Goal: Task Accomplishment & Management: Manage account settings

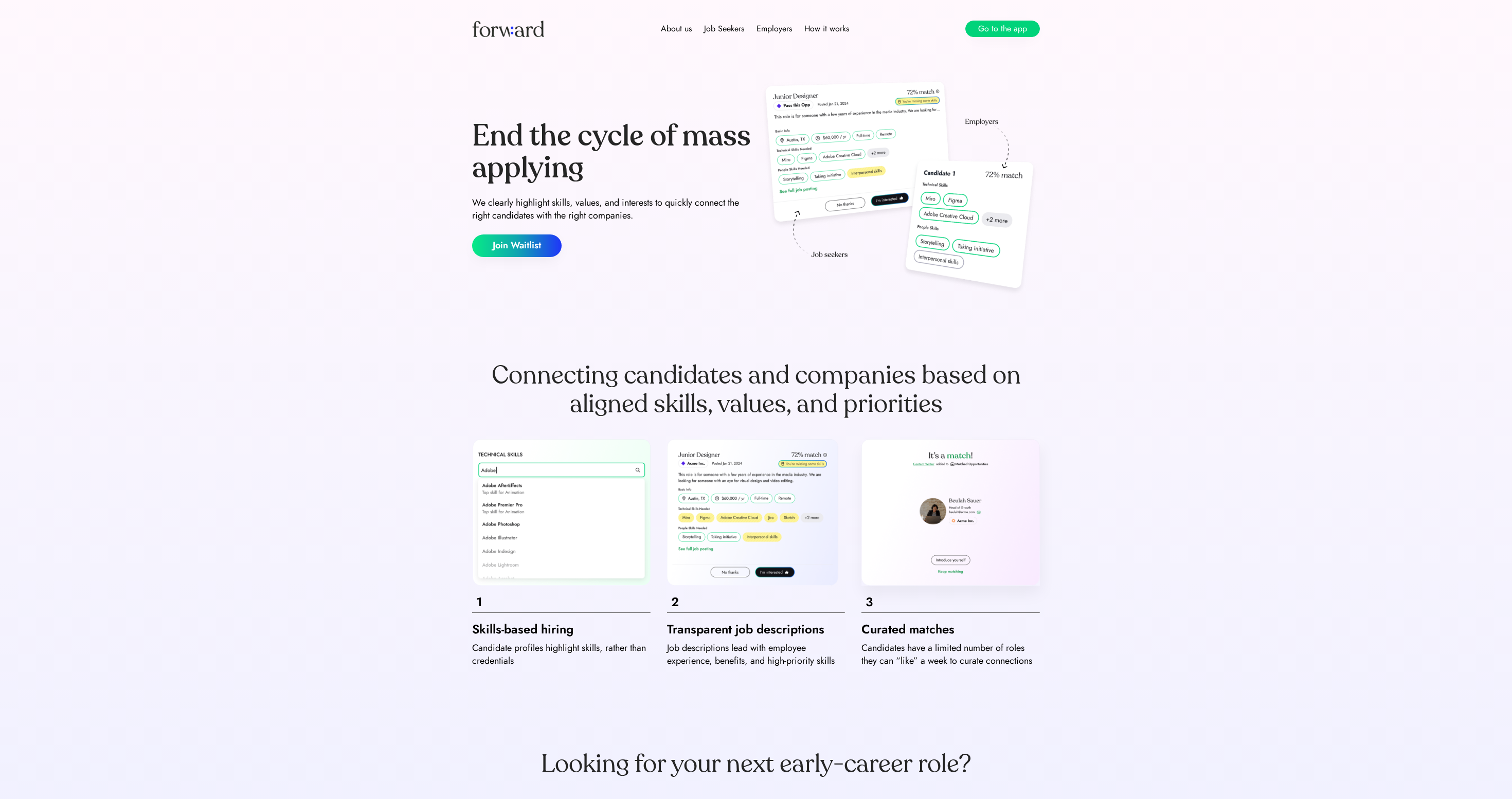
click at [1000, 28] on button "Go to the app" at bounding box center [1003, 29] width 75 height 16
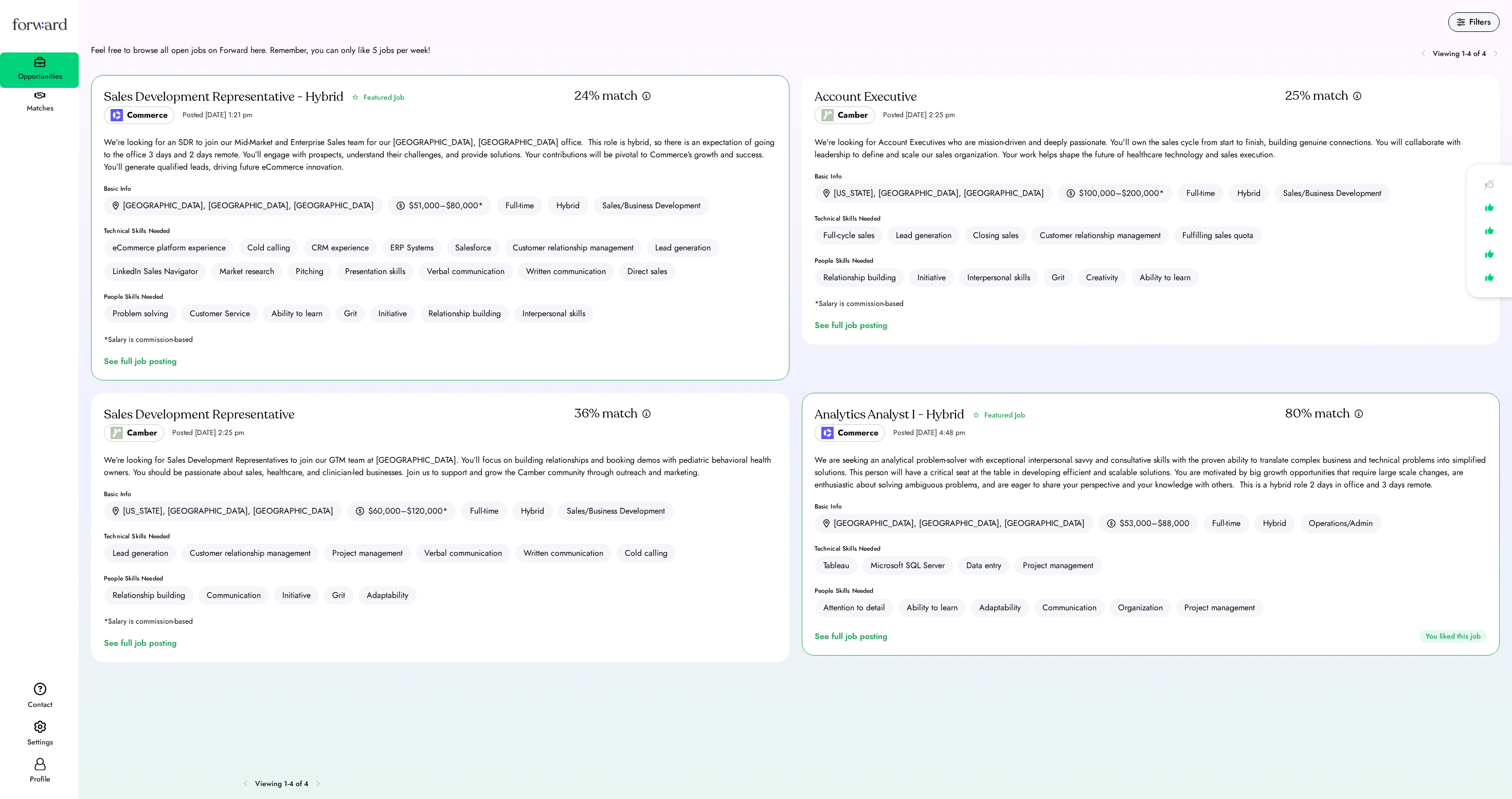
click at [58, 116] on div "Matches" at bounding box center [40, 109] width 77 height 19
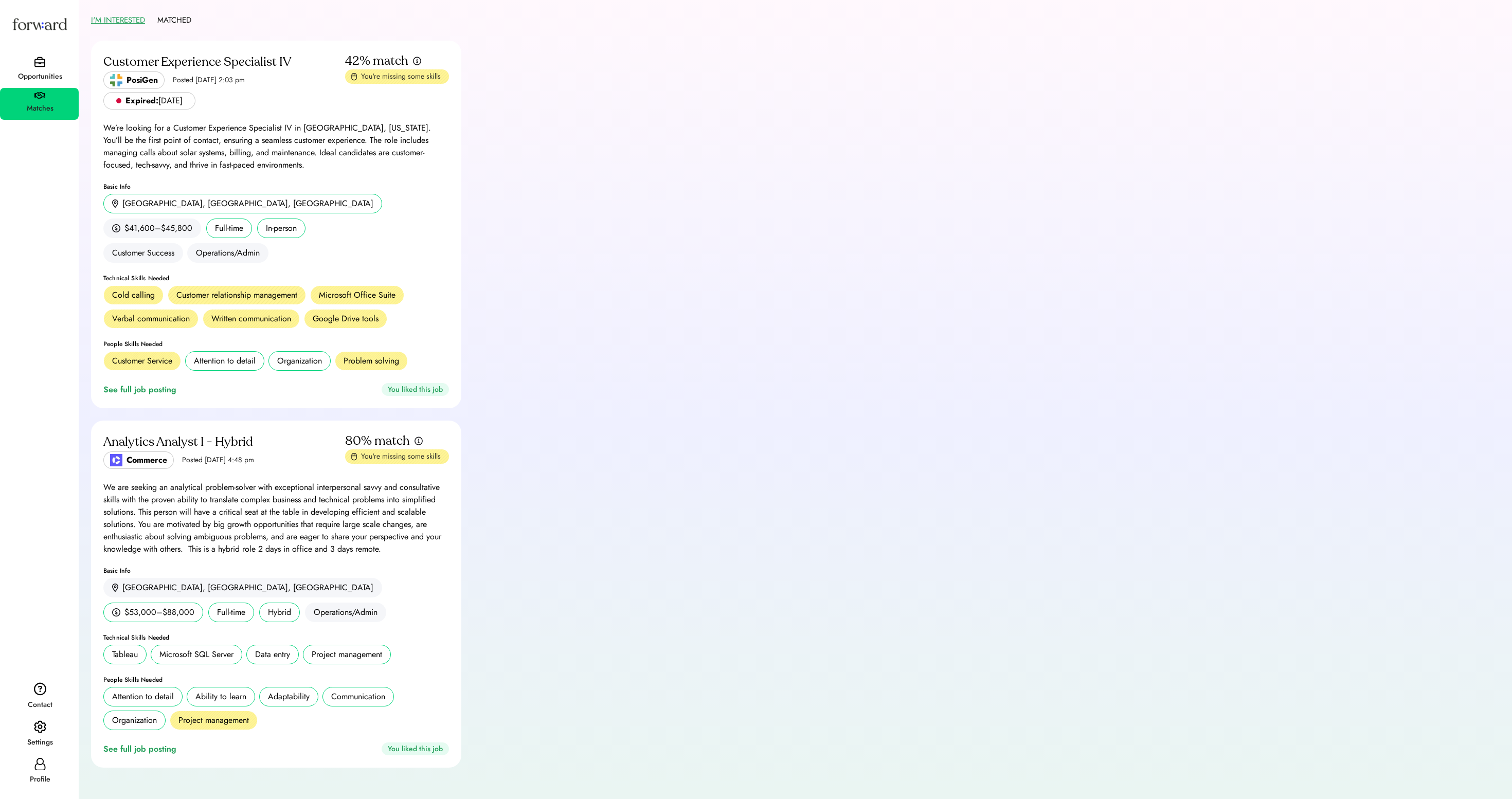
click at [333, 469] on div "Analytics Analyst I - Hybrid Commerce Posted Sep 5, 2025 4:48 pm" at bounding box center [222, 451] width 239 height 36
drag, startPoint x: 366, startPoint y: 496, endPoint x: 266, endPoint y: 502, distance: 100.2
click at [343, 504] on div "Analytics Analyst I - Hybrid Commerce Posted Sep 5, 2025 4:48 pm 80% match You'…" at bounding box center [276, 594] width 370 height 347
click at [195, 451] on div "Analytics Analyst I - Hybrid" at bounding box center [222, 442] width 239 height 16
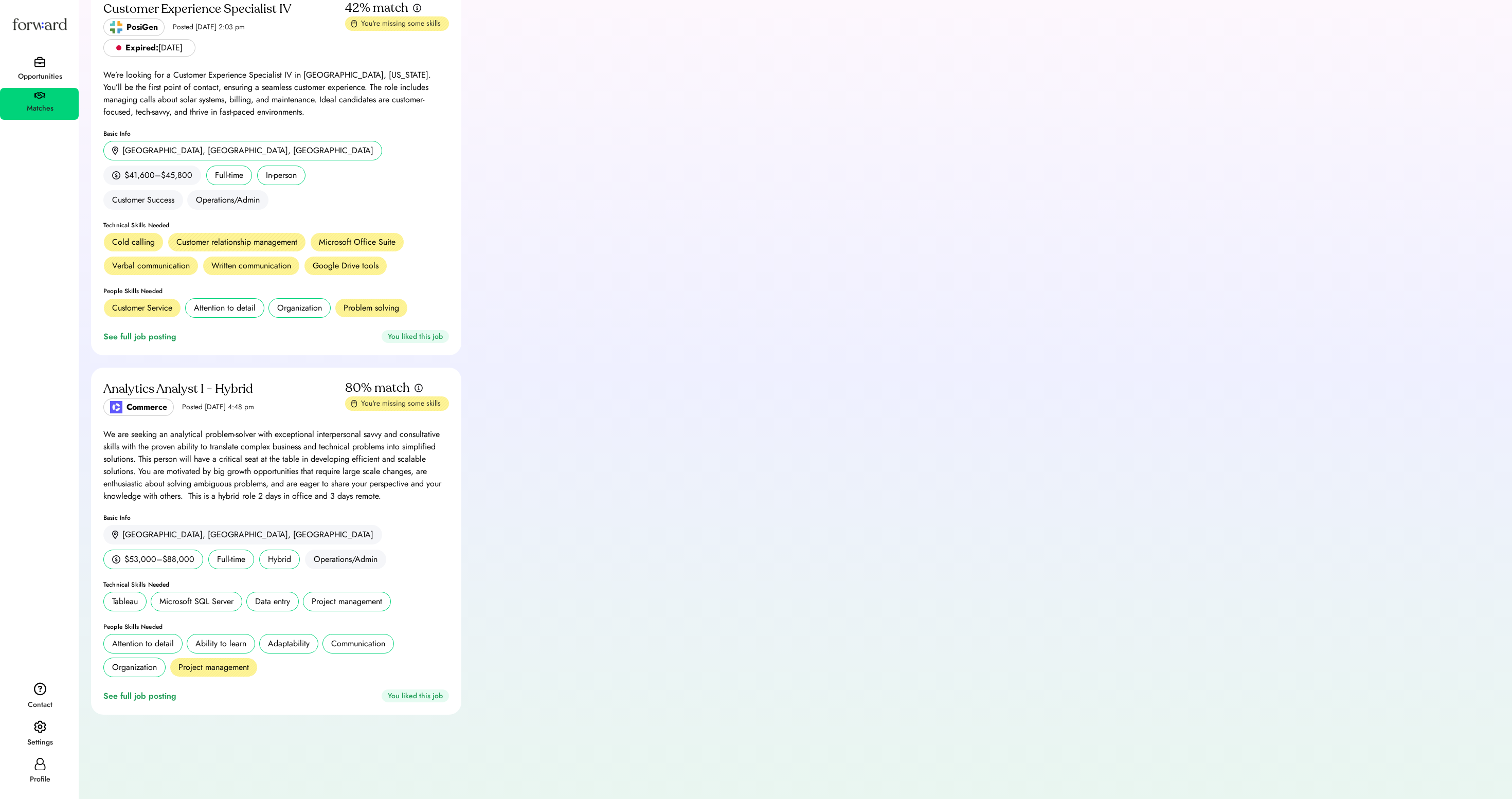
scroll to position [73, 0]
click at [392, 702] on div "You liked this job" at bounding box center [415, 696] width 68 height 13
click at [201, 381] on div "Analytics Analyst I - Hybrid" at bounding box center [222, 389] width 239 height 16
click at [137, 702] on div "See full job posting" at bounding box center [141, 696] width 77 height 12
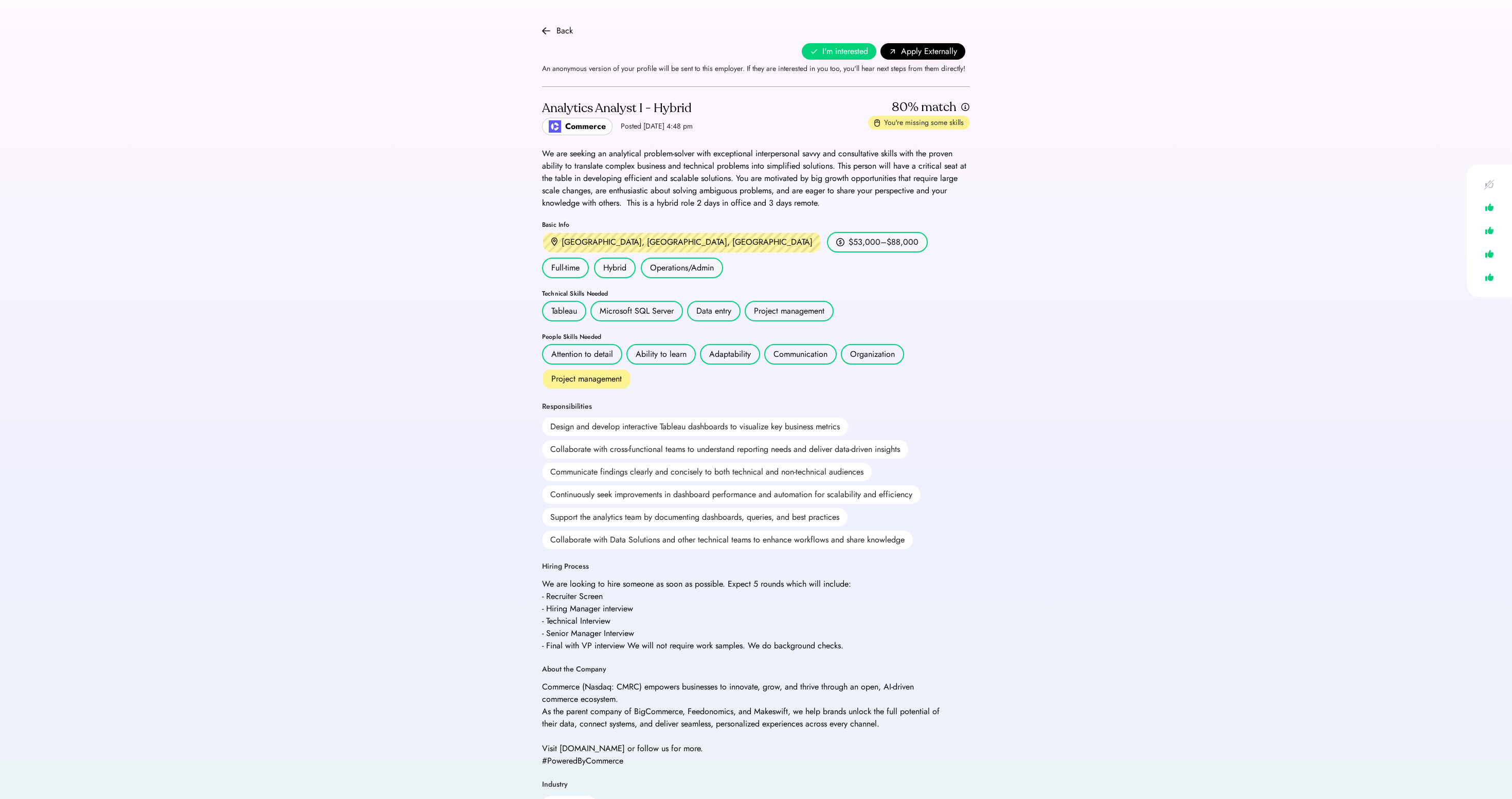
click at [822, 53] on span "I'm interested" at bounding box center [845, 51] width 46 height 12
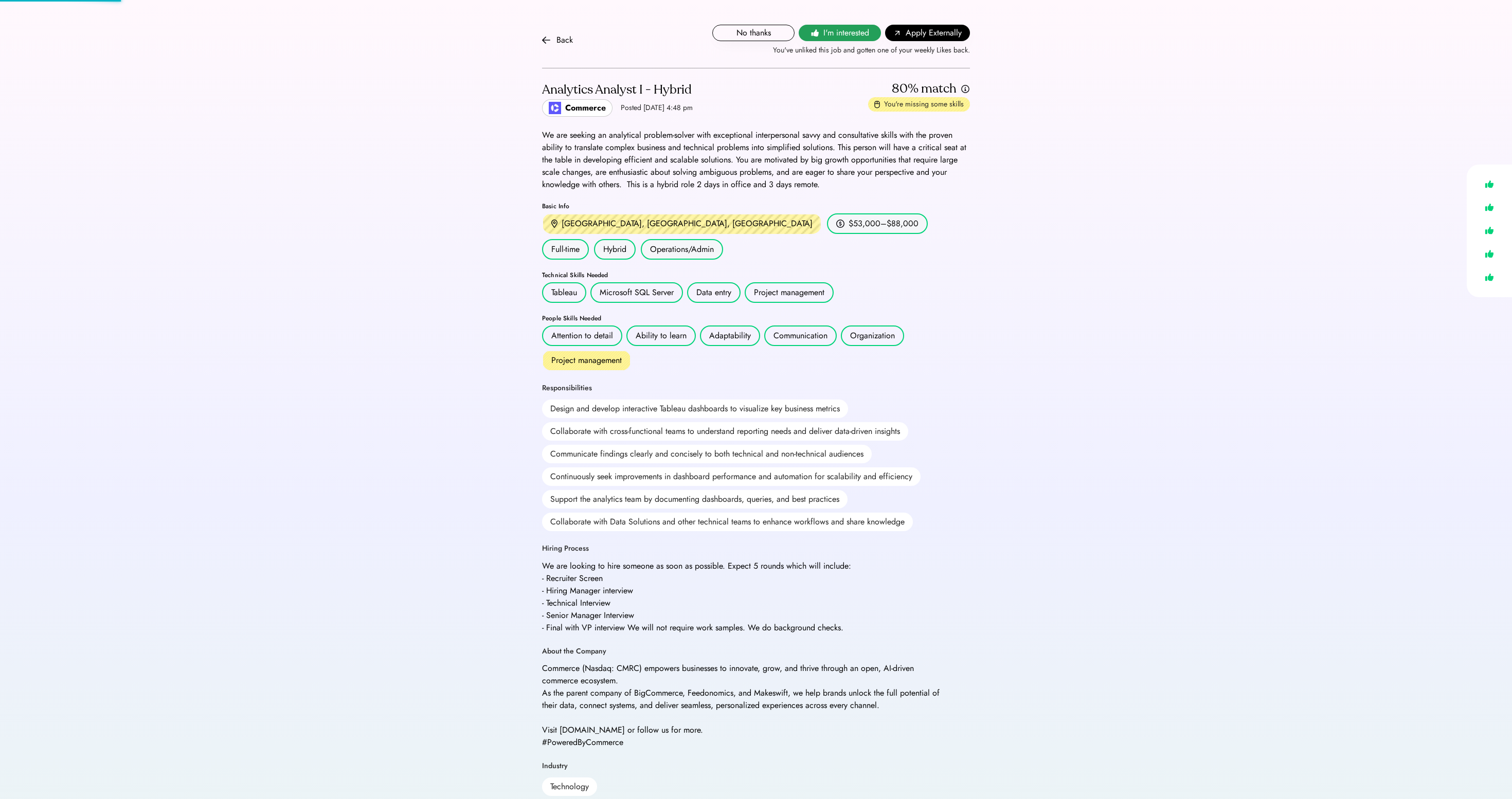
click at [827, 30] on button "I'm interested" at bounding box center [840, 33] width 82 height 16
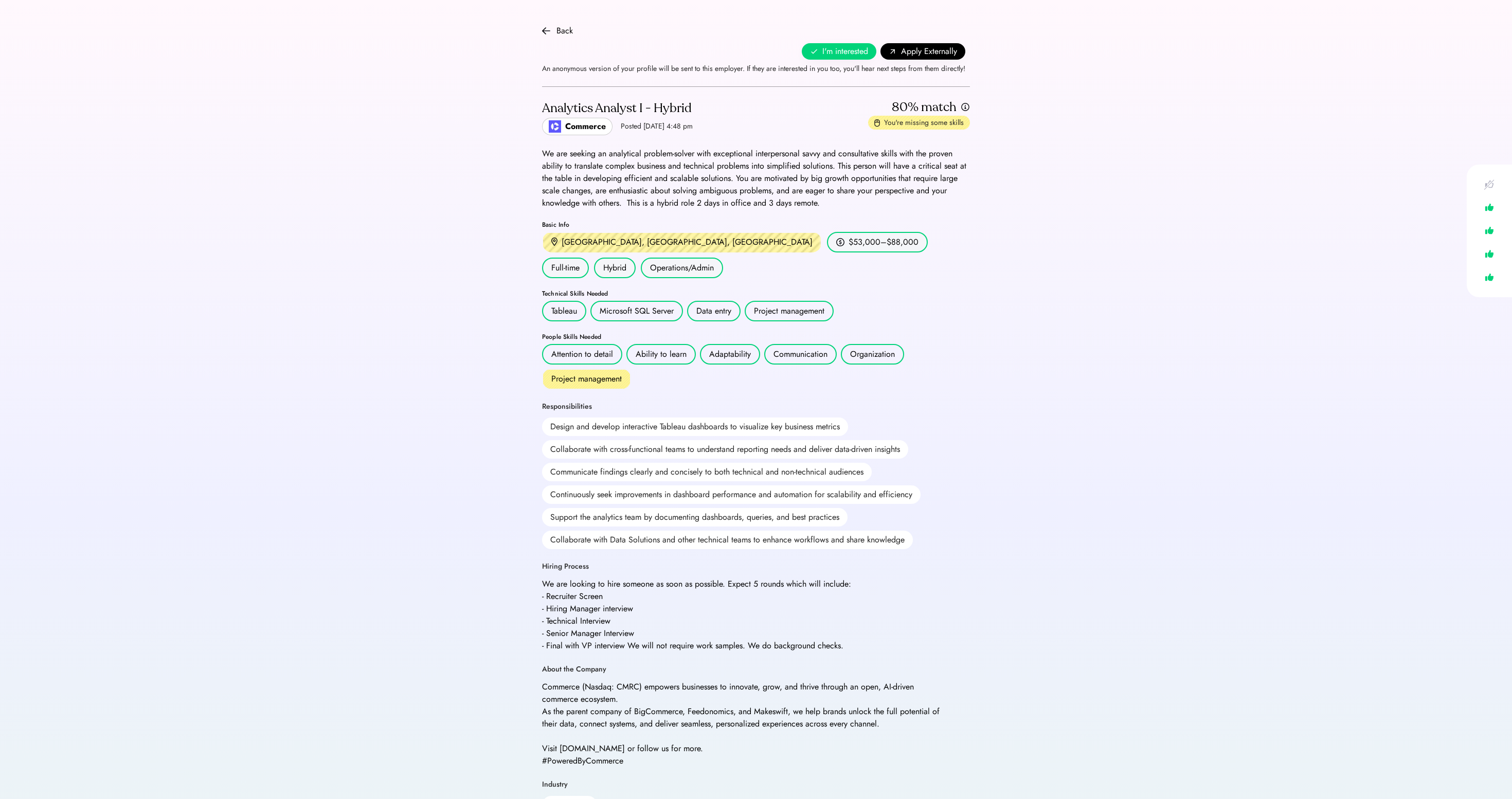
click at [681, 297] on div "Technical Skills Needed" at bounding box center [756, 293] width 428 height 6
click at [548, 32] on img at bounding box center [546, 31] width 8 height 8
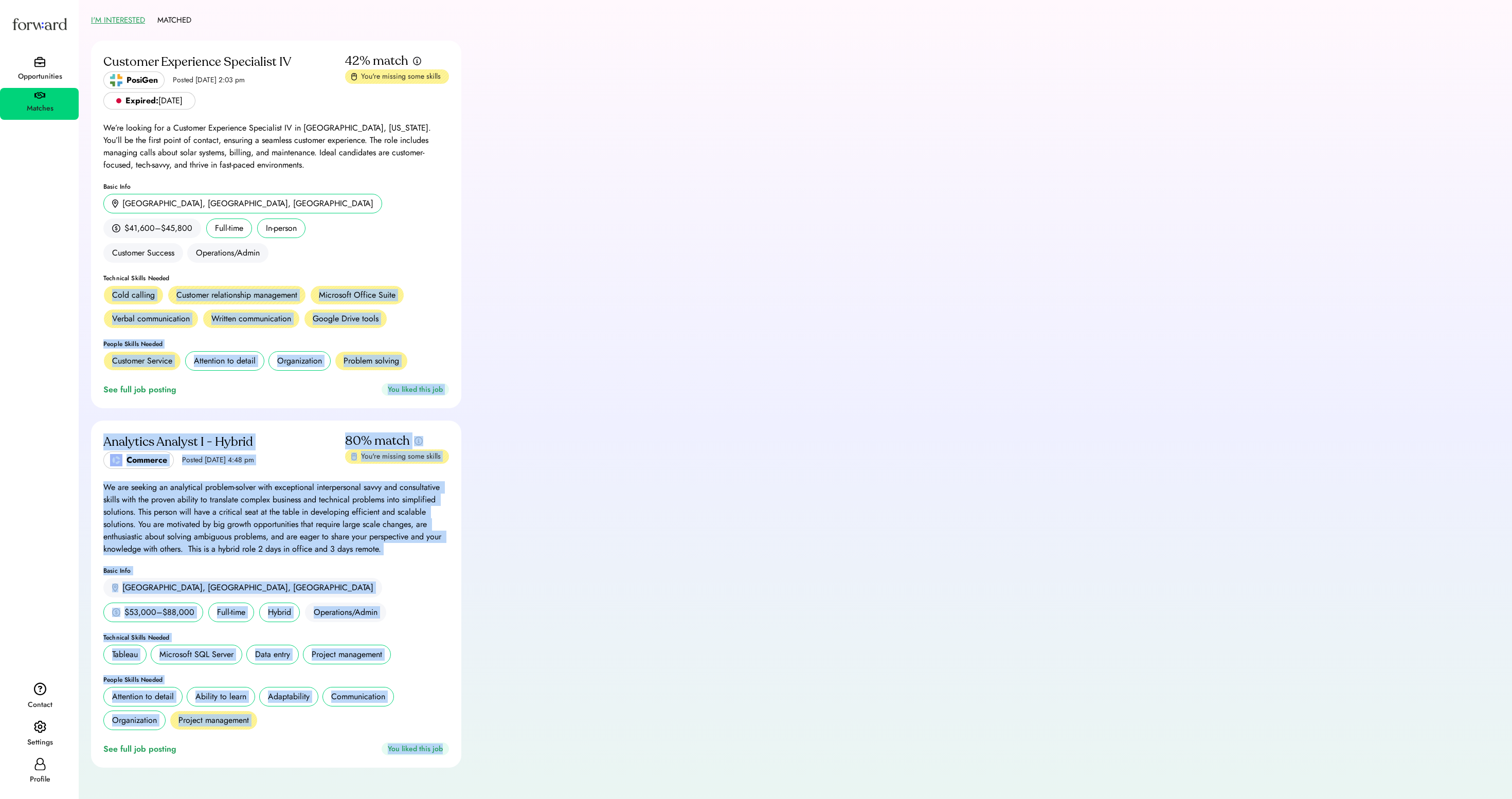
scroll to position [73, 0]
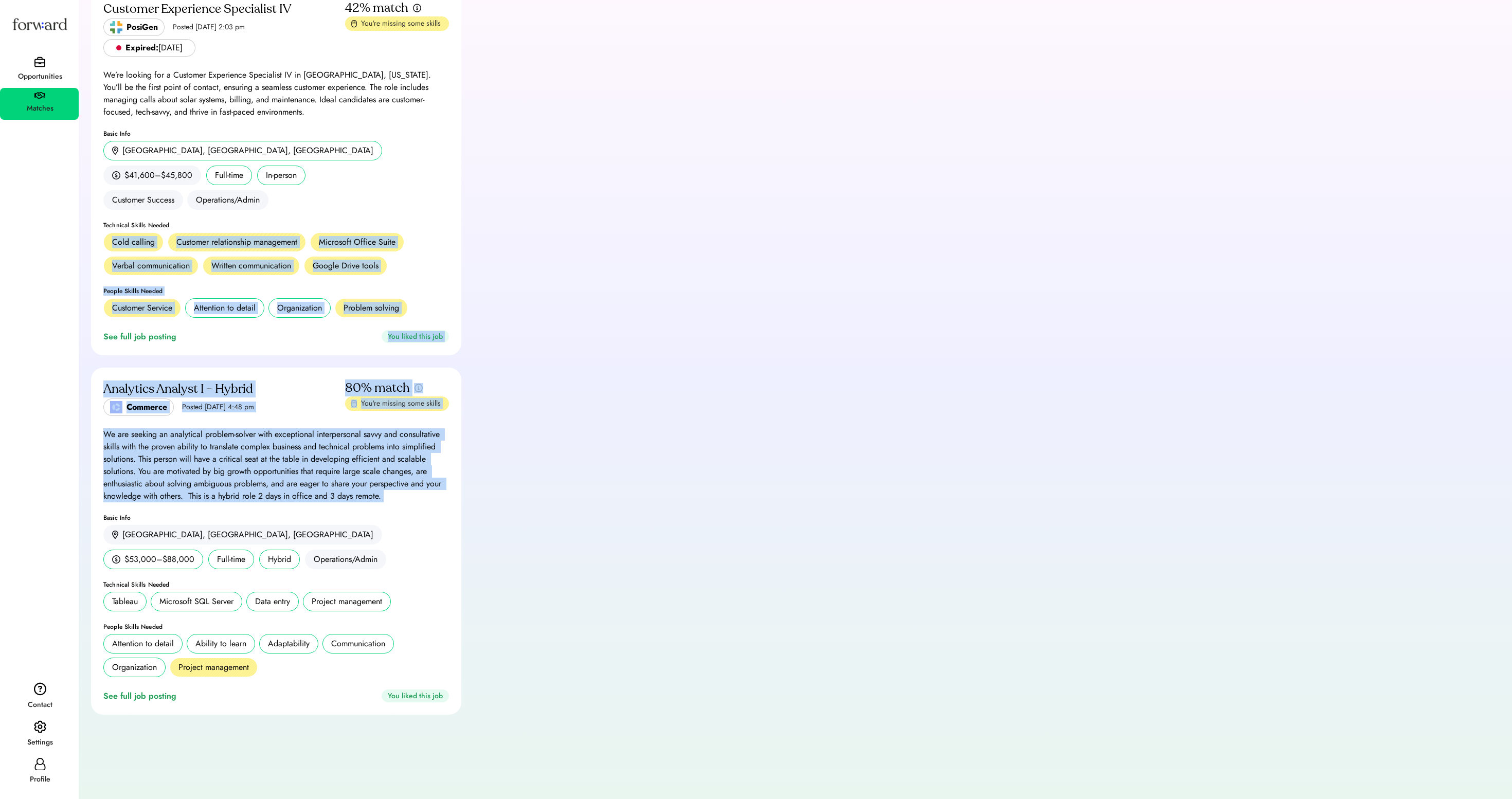
drag, startPoint x: 339, startPoint y: 272, endPoint x: 367, endPoint y: 537, distance: 266.5
click at [367, 537] on div "Customer Experience Specialist IV PosiGen Posted Jul 15, 2025 2:03 pm Expired: …" at bounding box center [276, 357] width 370 height 739
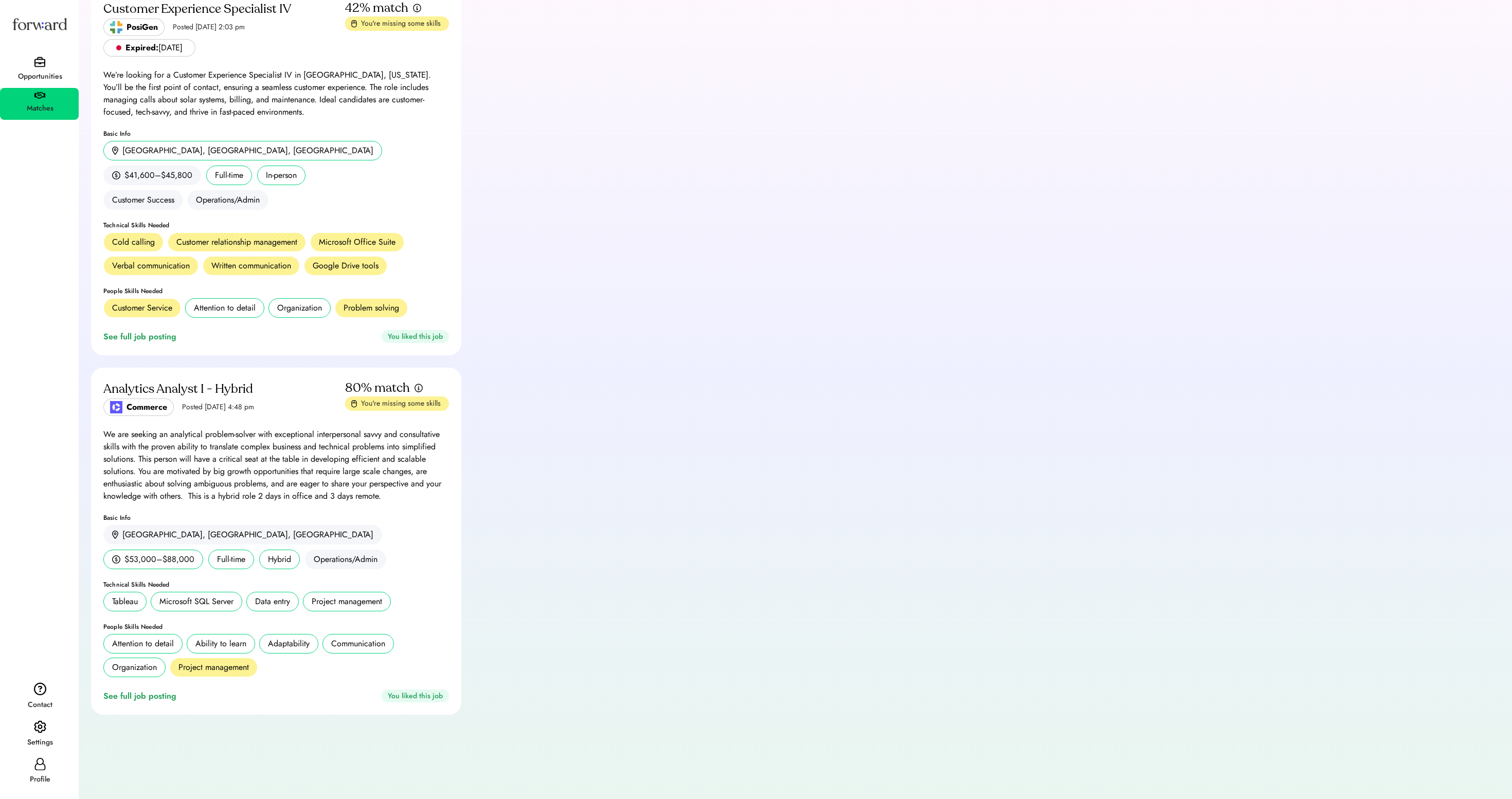
click at [367, 537] on div "Analytics Analyst I - Hybrid Commerce Posted Sep 5, 2025 4:48 pm 80% match You'…" at bounding box center [276, 540] width 370 height 347
click at [31, 793] on div "Opportunities Matches Contact Settings Profile" at bounding box center [39, 400] width 79 height 799
click at [31, 783] on div "Profile" at bounding box center [40, 779] width 77 height 12
select select "*******"
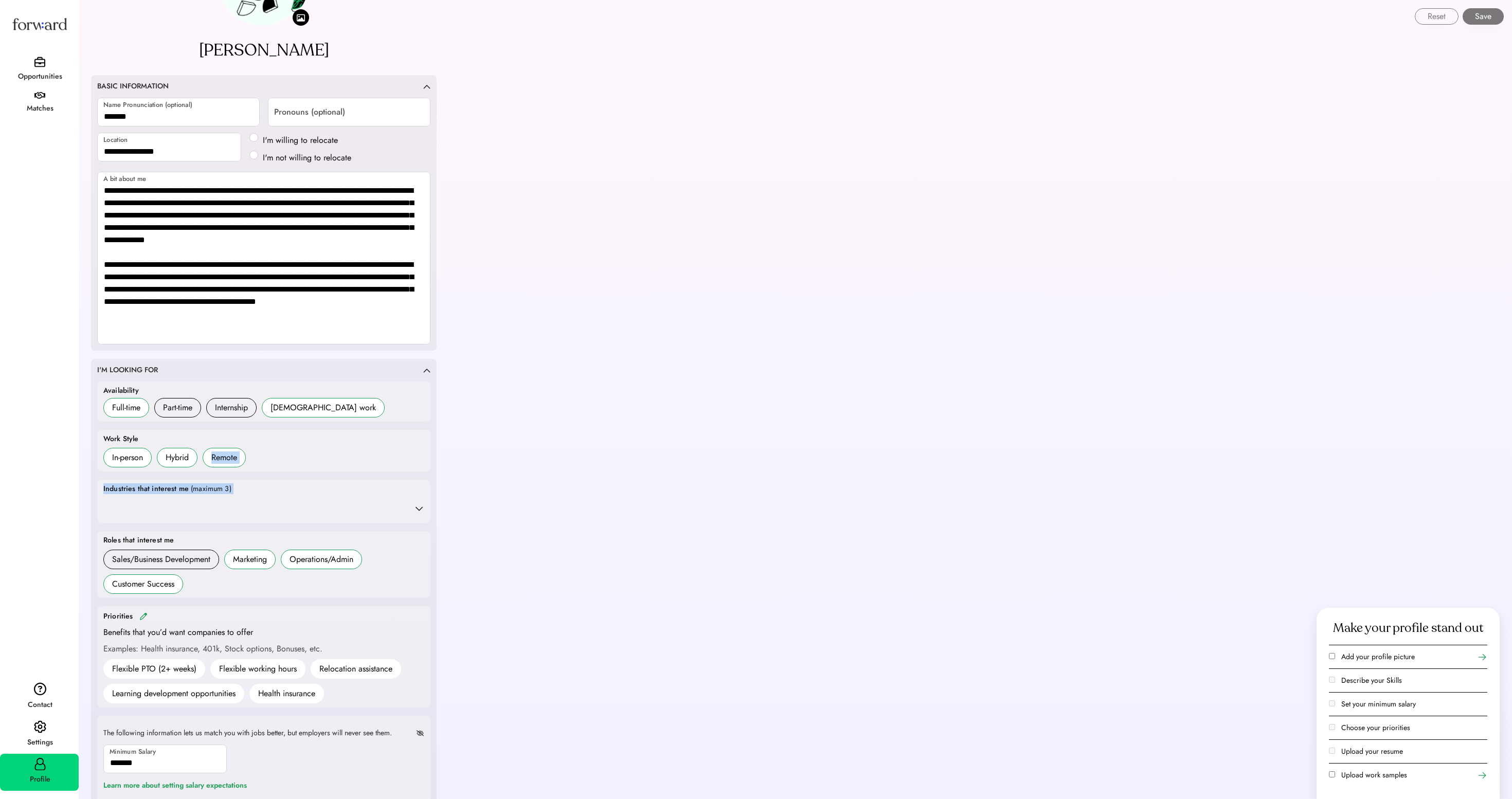
drag, startPoint x: 389, startPoint y: 523, endPoint x: 417, endPoint y: 462, distance: 67.1
click at [417, 462] on div "Availability Full-time Part-time Internship Contract work Work Style In-person …" at bounding box center [264, 593] width 333 height 422
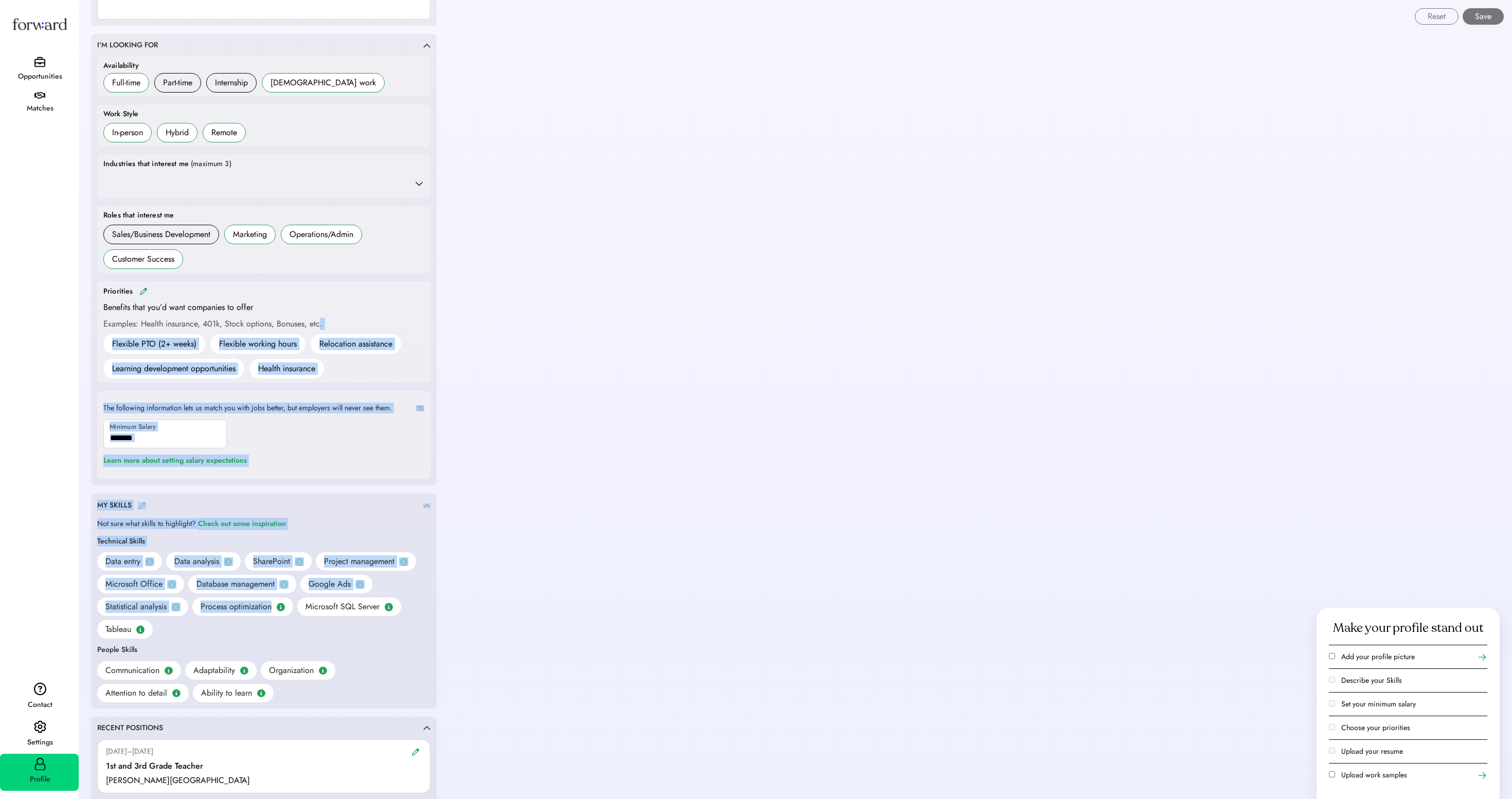
scroll to position [469, 0]
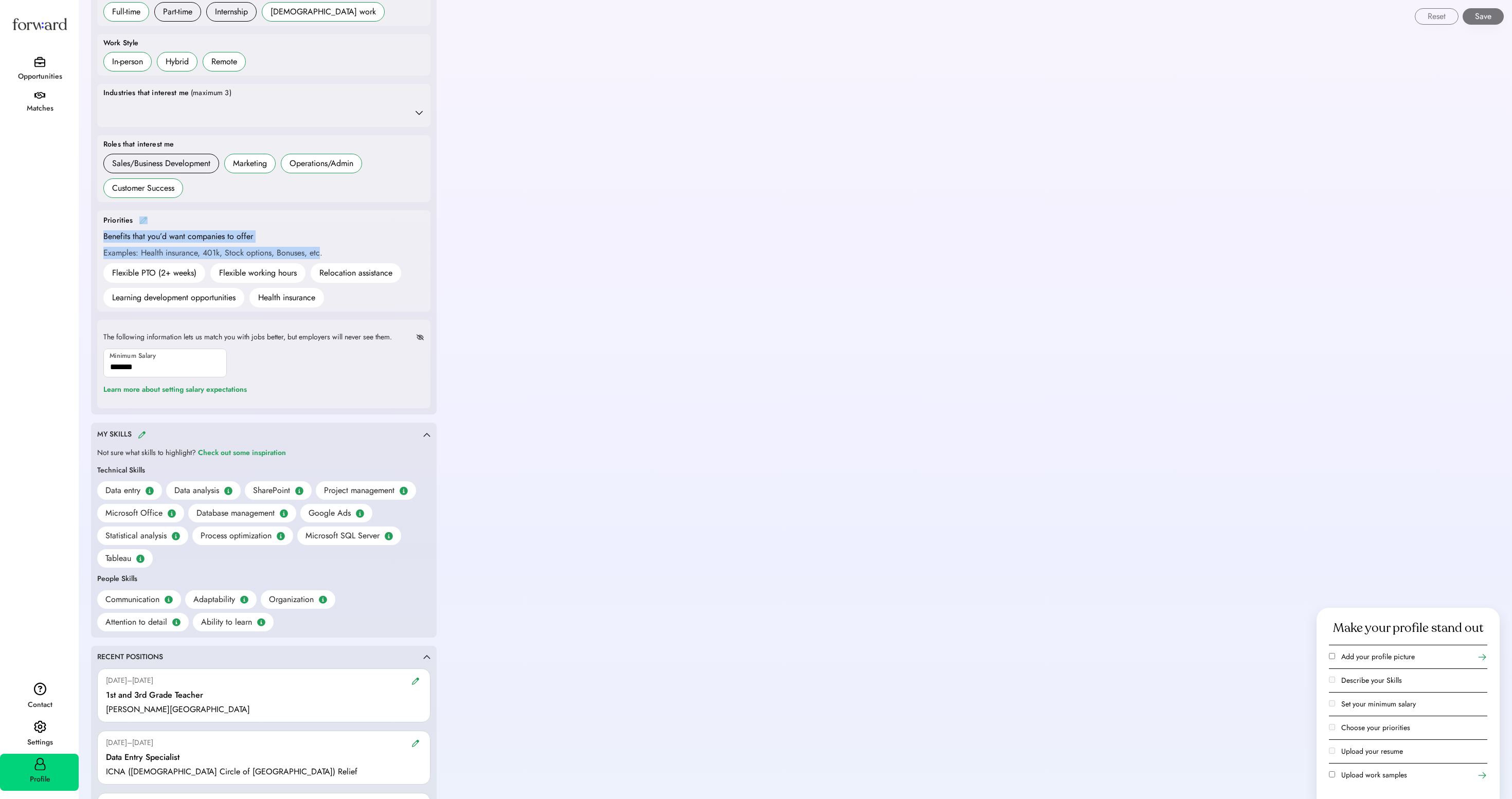
drag, startPoint x: 347, startPoint y: 678, endPoint x: 372, endPoint y: 251, distance: 427.7
click at [372, 251] on div "Priorities Benefits that you’d want companies to offer Examples: Health insuran…" at bounding box center [264, 260] width 321 height 93
click at [398, 300] on div "Flexible PTO (2+ weeks) Flexible working hours Relocation assistance Learning d…" at bounding box center [264, 285] width 321 height 44
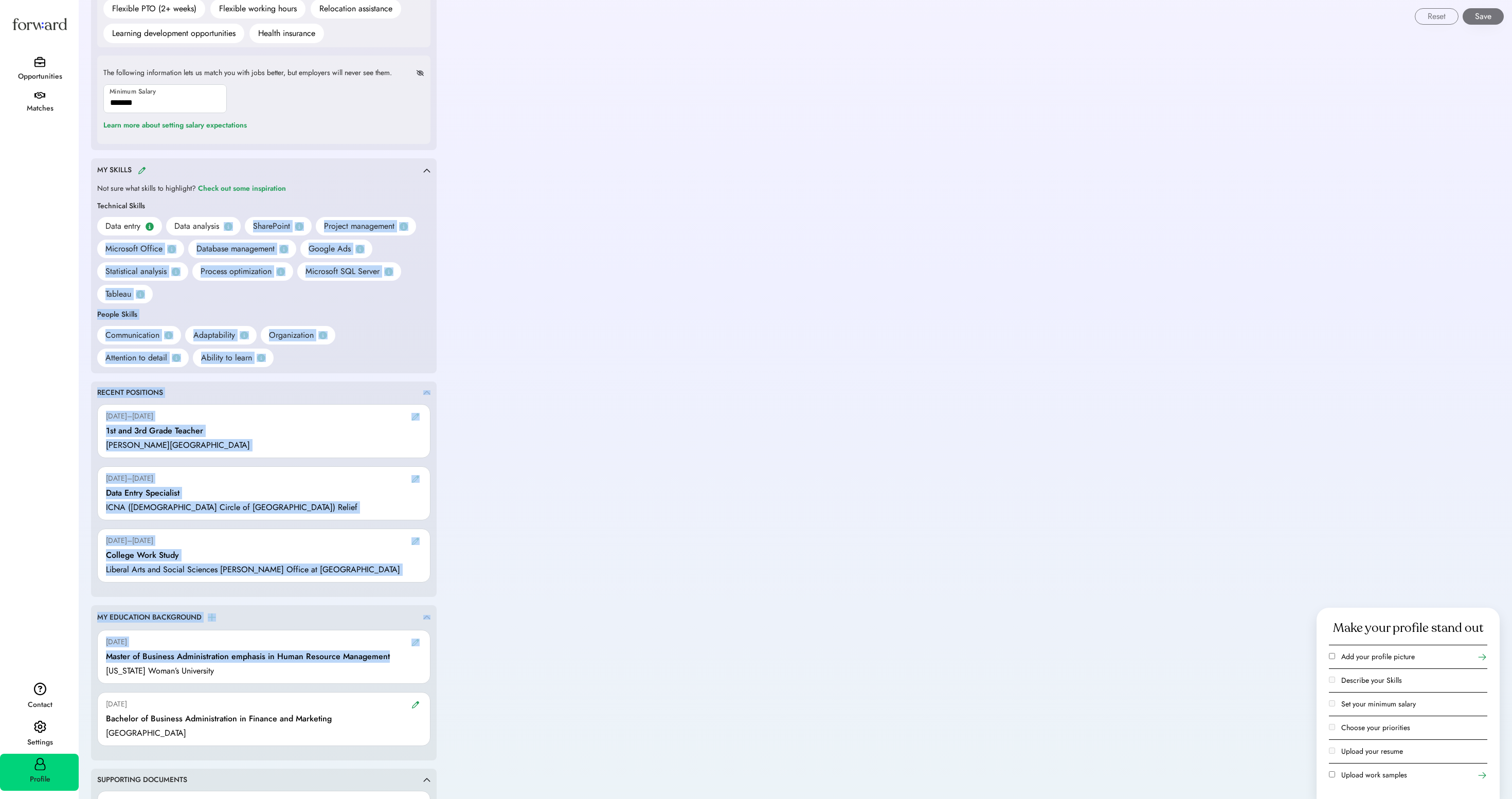
scroll to position [753, 0]
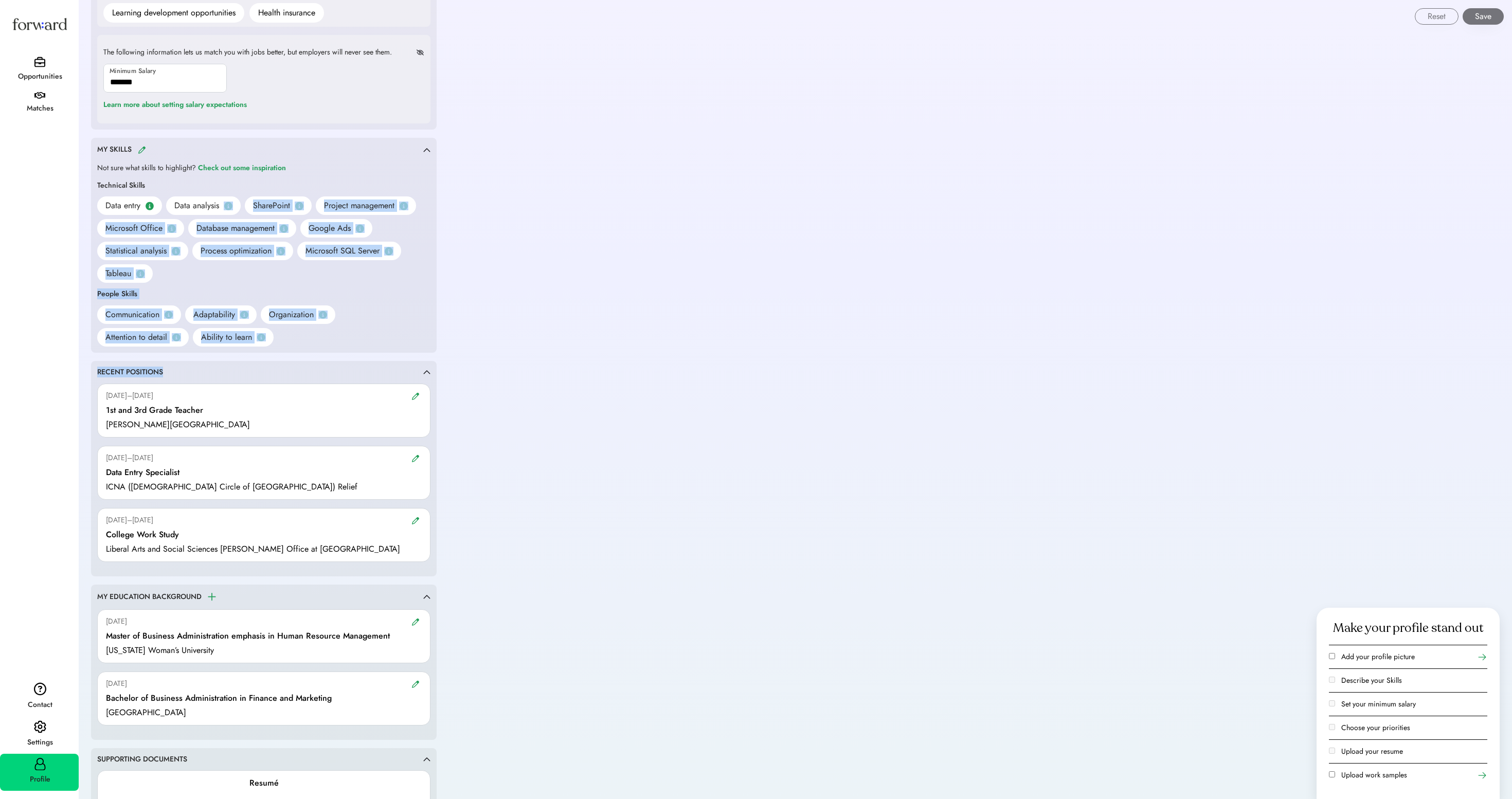
drag, startPoint x: 252, startPoint y: 547, endPoint x: 291, endPoint y: 467, distance: 89.0
click at [291, 467] on div "**********" at bounding box center [264, 331] width 346 height 1874
click at [357, 347] on div "Communication Adaptability Organization Attention to detail Ability to learn" at bounding box center [264, 326] width 333 height 41
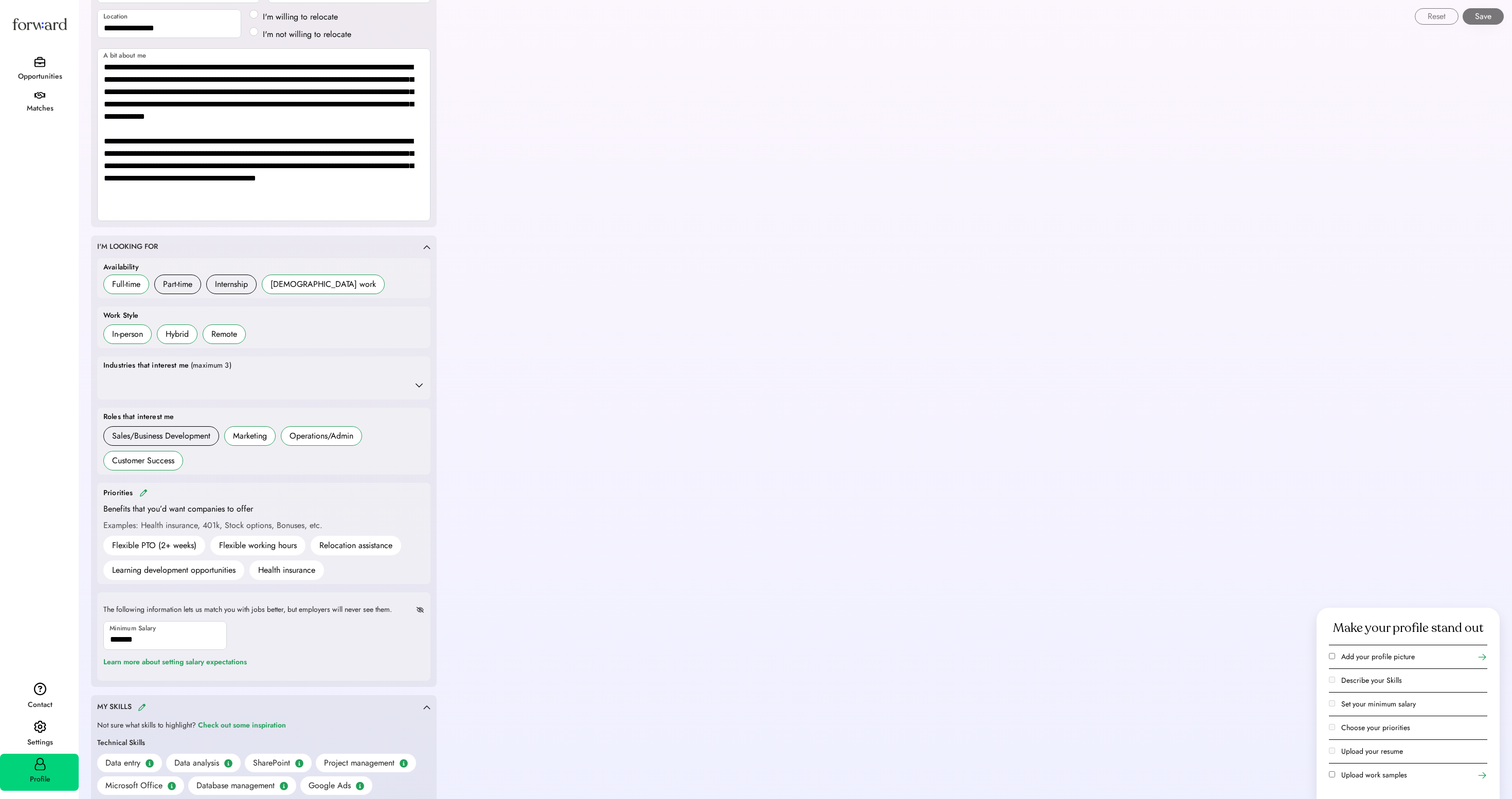
scroll to position [158, 0]
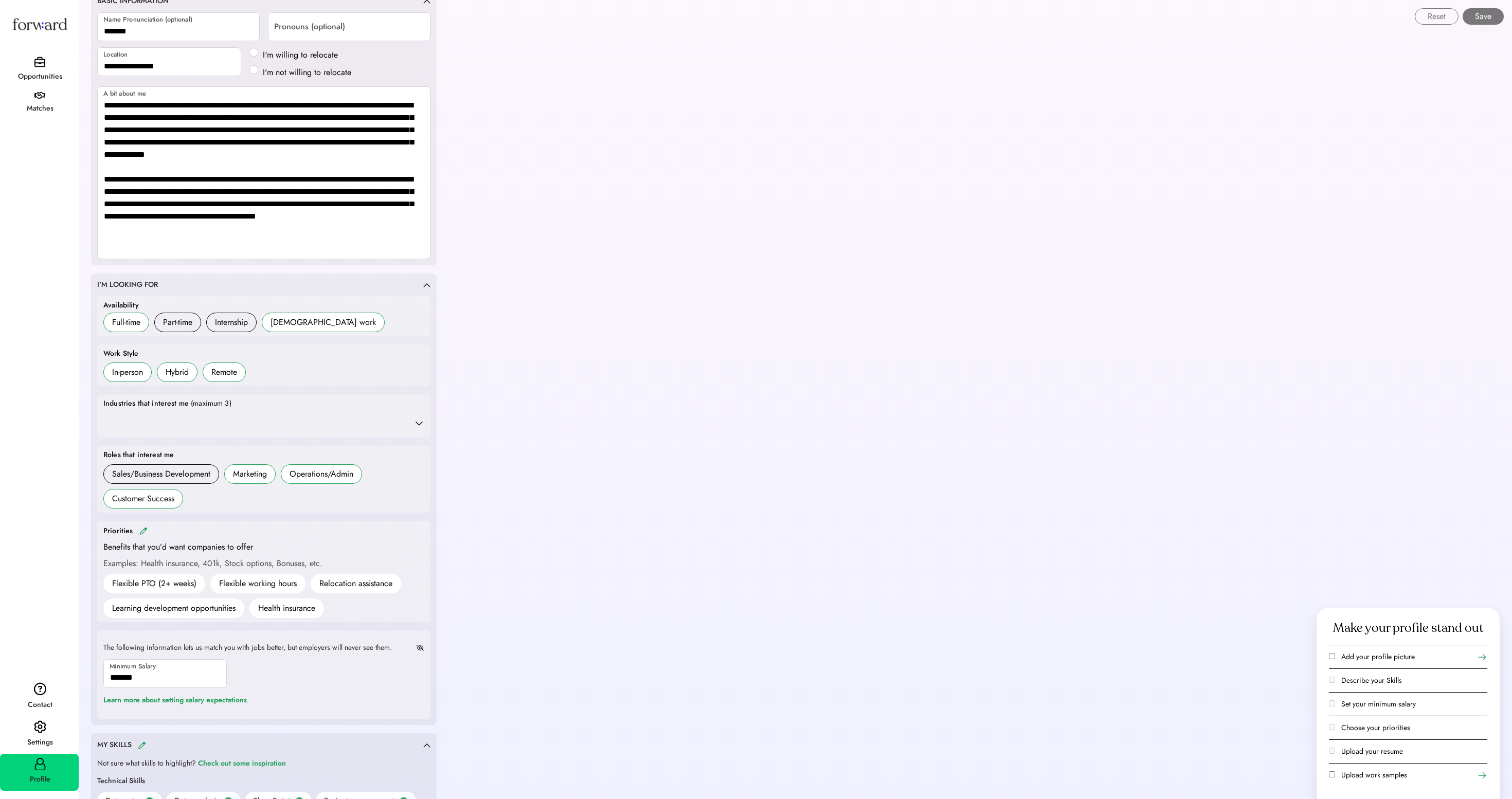
click at [146, 534] on img at bounding box center [143, 530] width 8 height 8
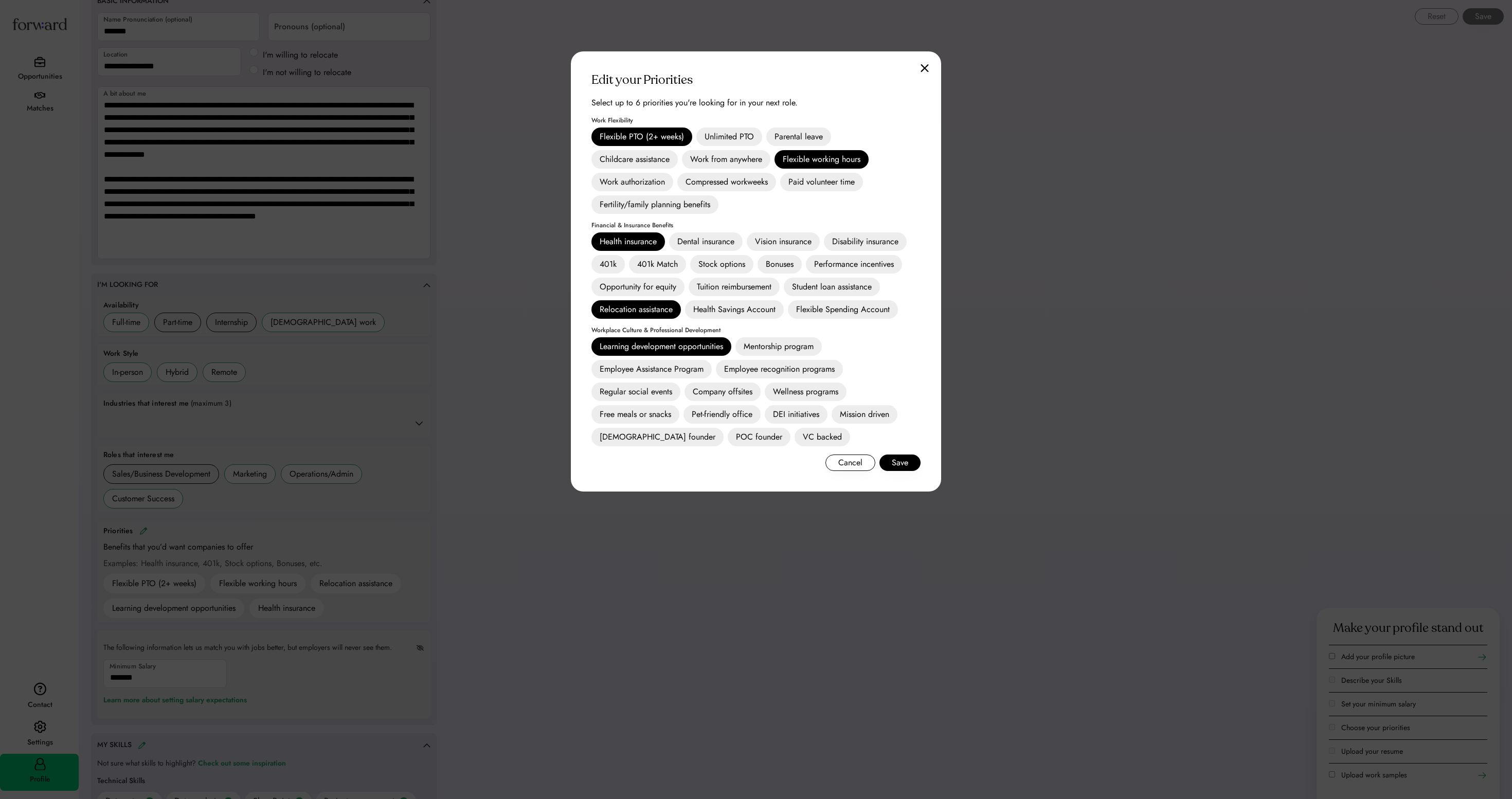
click at [833, 190] on div "Paid volunteer time" at bounding box center [821, 182] width 83 height 19
click at [896, 471] on button "Save" at bounding box center [900, 463] width 41 height 16
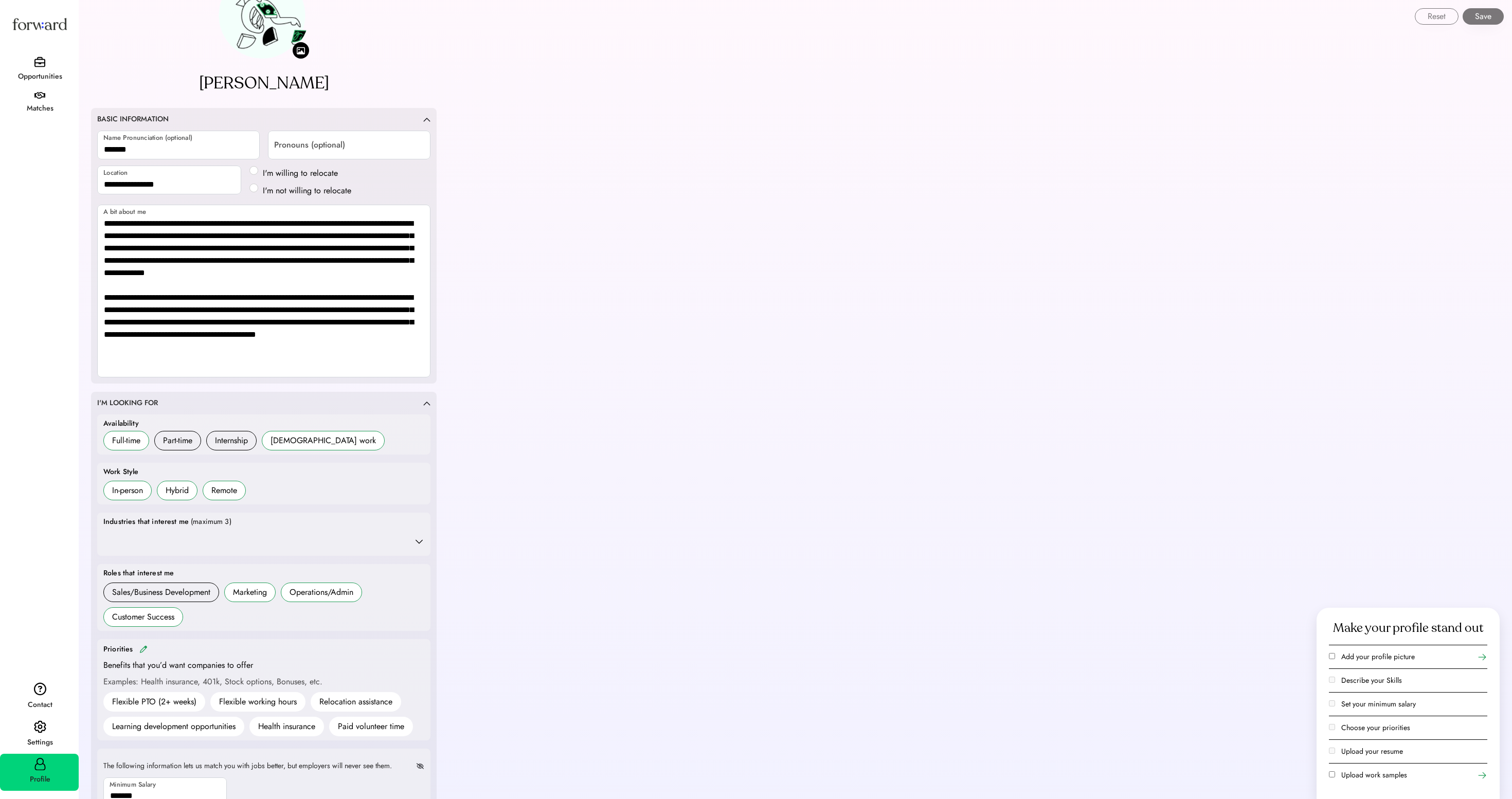
scroll to position [0, 0]
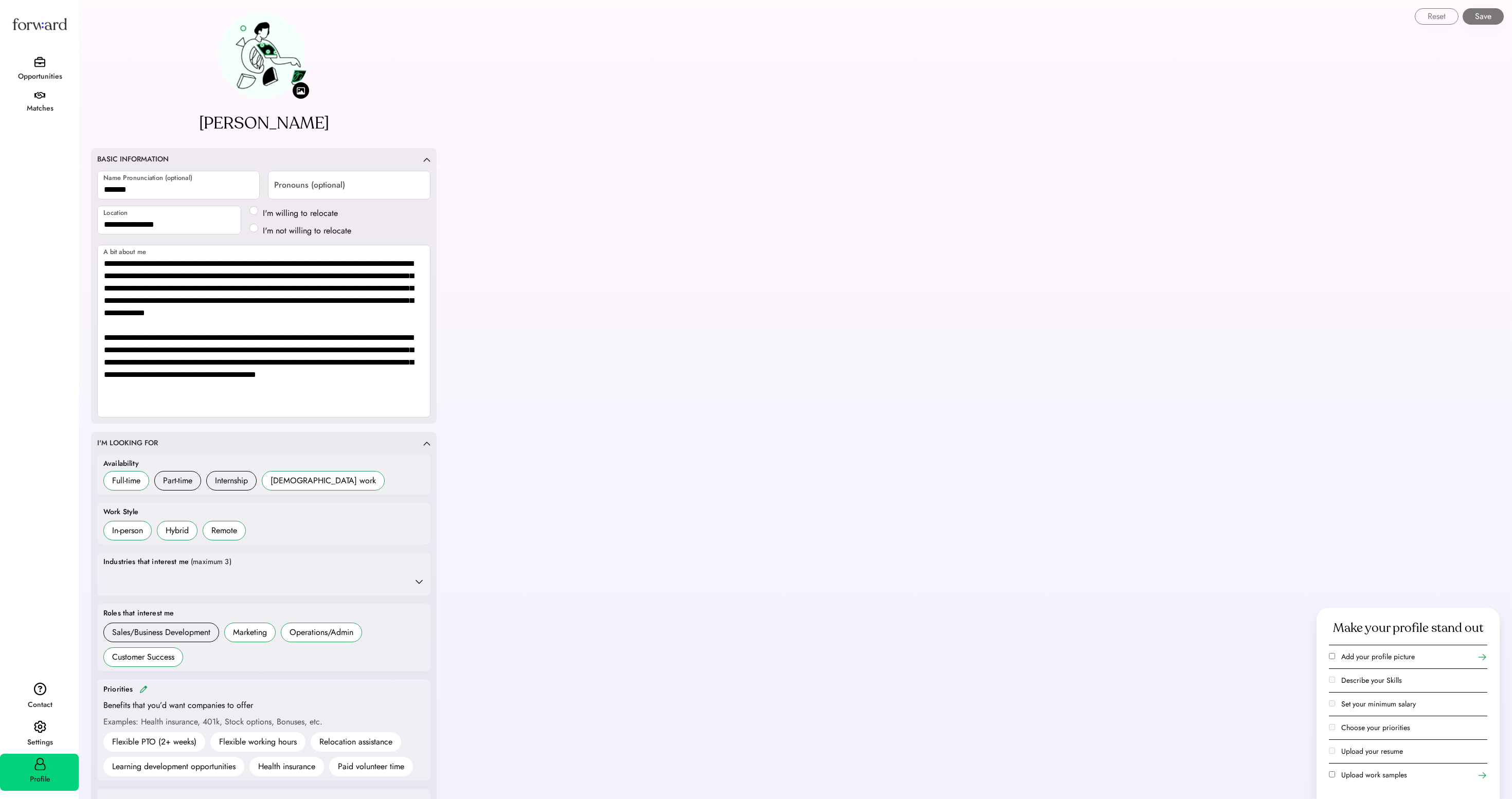
click at [1479, 15] on button "Save" at bounding box center [1483, 16] width 41 height 16
click at [1344, 675] on label "Describe your Skills" at bounding box center [1371, 680] width 60 height 11
click at [45, 73] on div "Opportunities" at bounding box center [40, 76] width 77 height 12
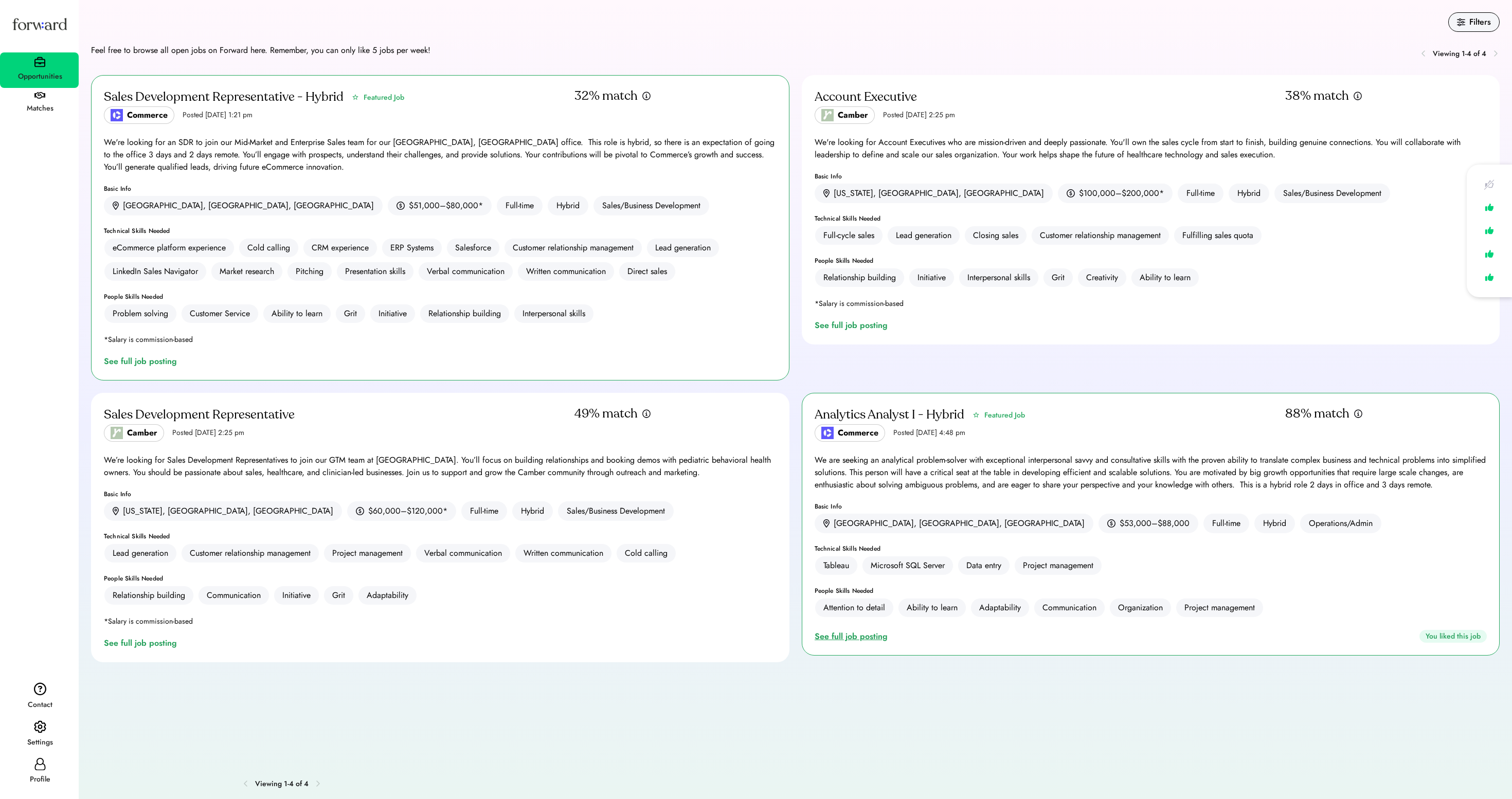
click at [845, 642] on div "See full job posting" at bounding box center [853, 636] width 77 height 12
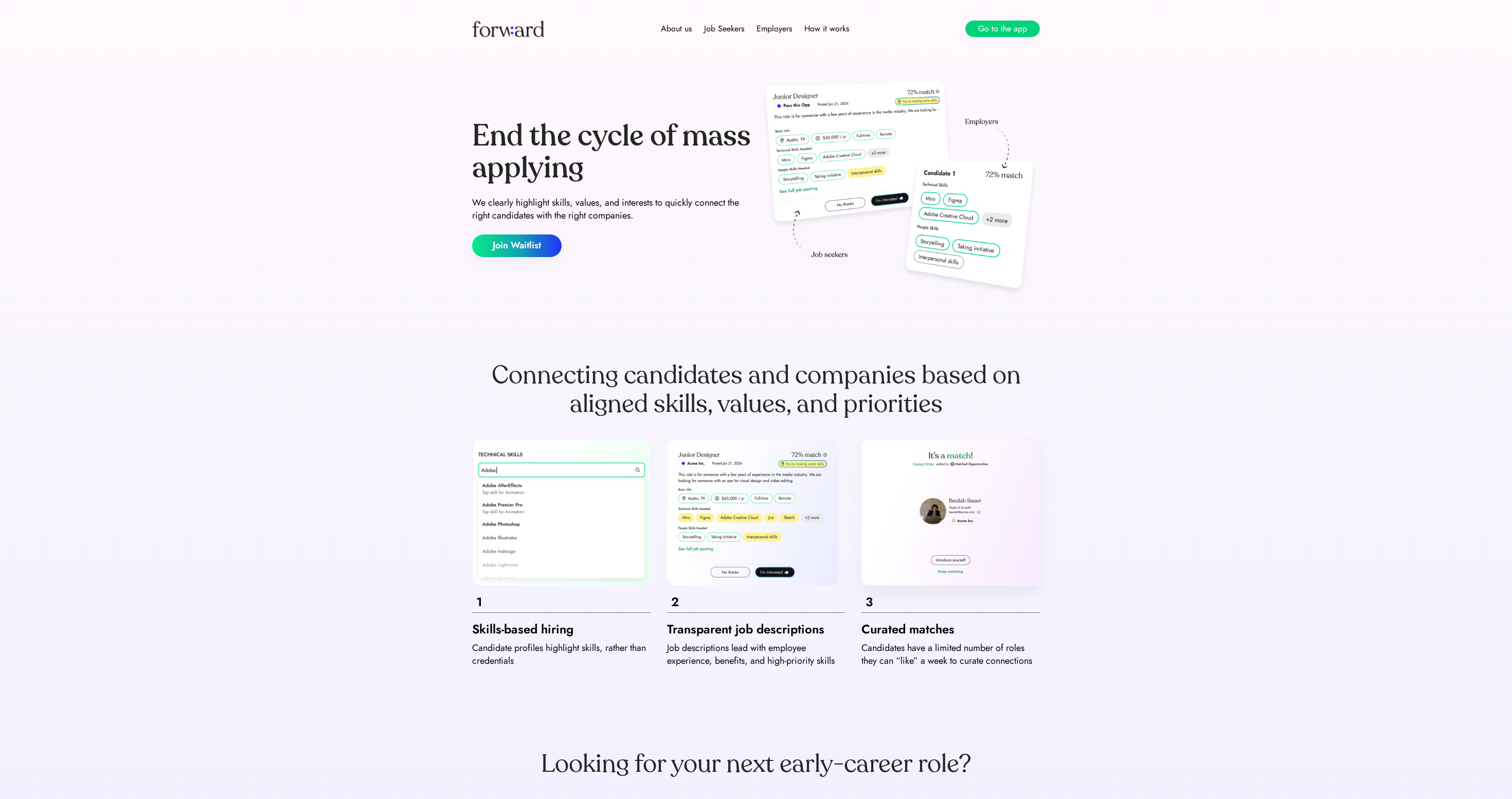
click at [1014, 26] on button "Go to the app" at bounding box center [1003, 29] width 75 height 16
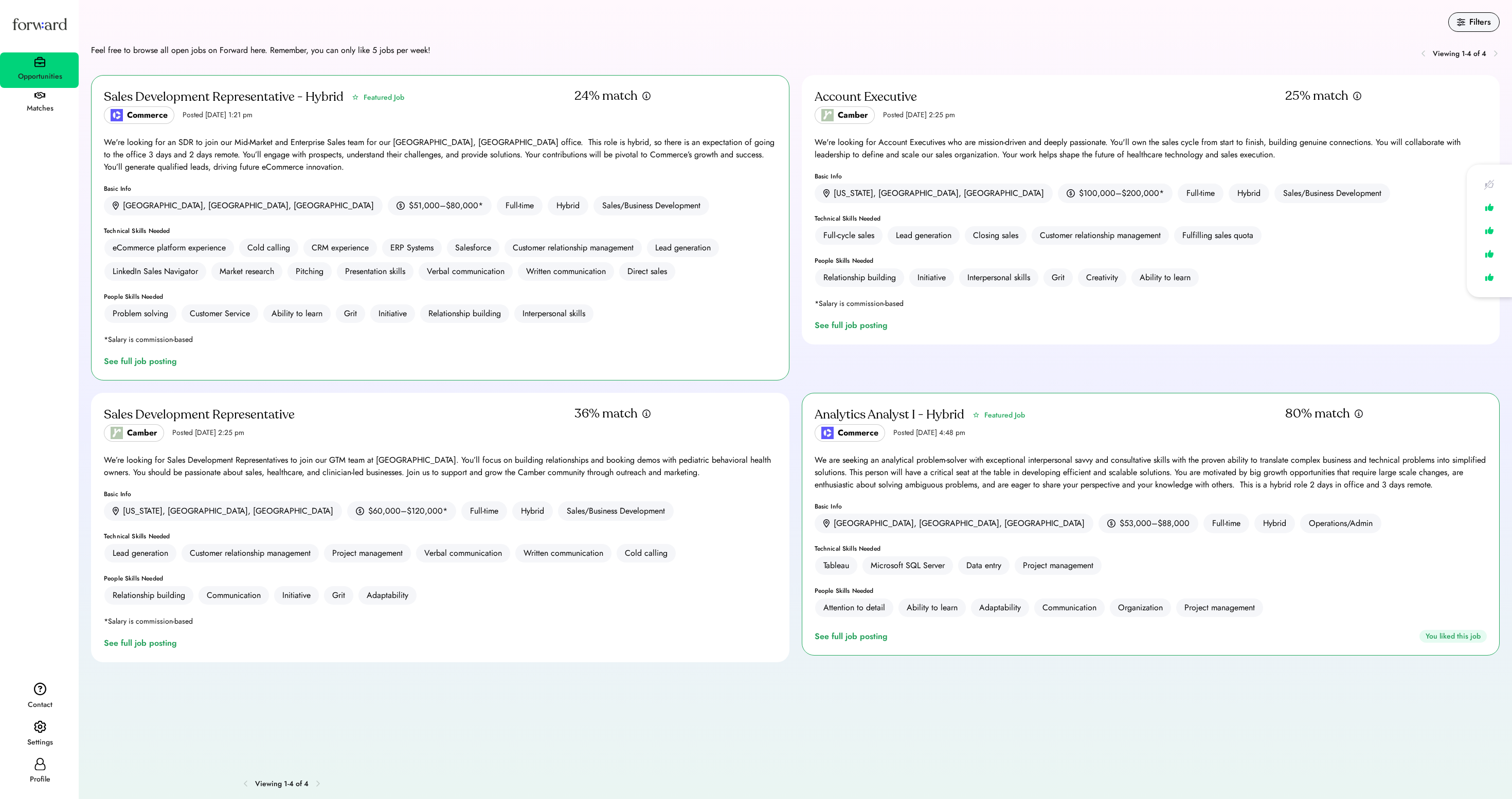
click at [966, 438] on div "Posted [DATE] 4:48 pm" at bounding box center [929, 433] width 72 height 11
click at [912, 423] on div "Analytics Analyst I - Hybrid" at bounding box center [889, 415] width 150 height 16
click at [845, 642] on div "See full job posting" at bounding box center [853, 636] width 77 height 12
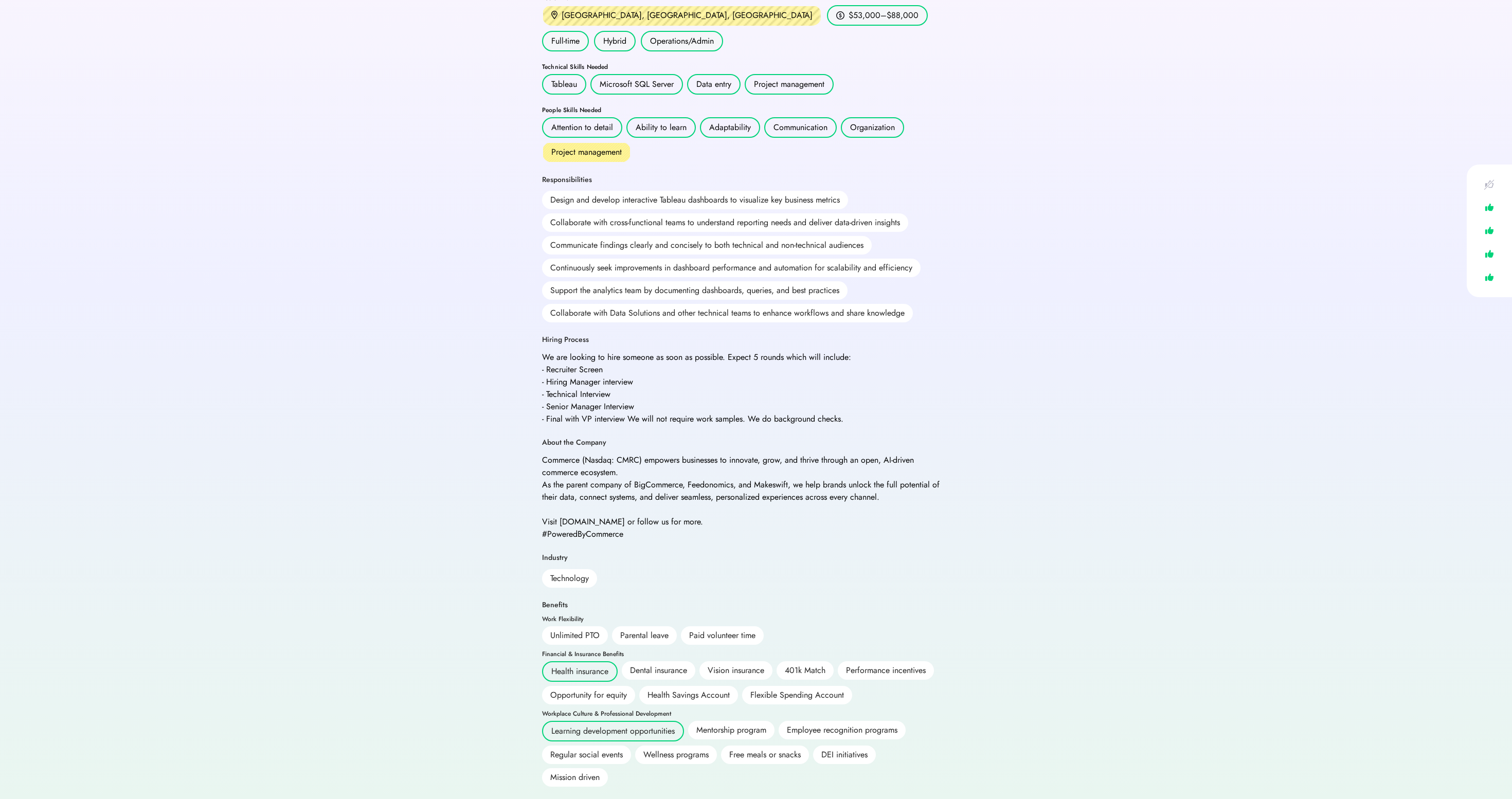
scroll to position [390, 0]
click at [588, 661] on div "Health insurance Dental insurance Vision insurance 401k Match Performance incen…" at bounding box center [743, 683] width 401 height 43
click at [588, 661] on div "Health insurance" at bounding box center [580, 671] width 76 height 21
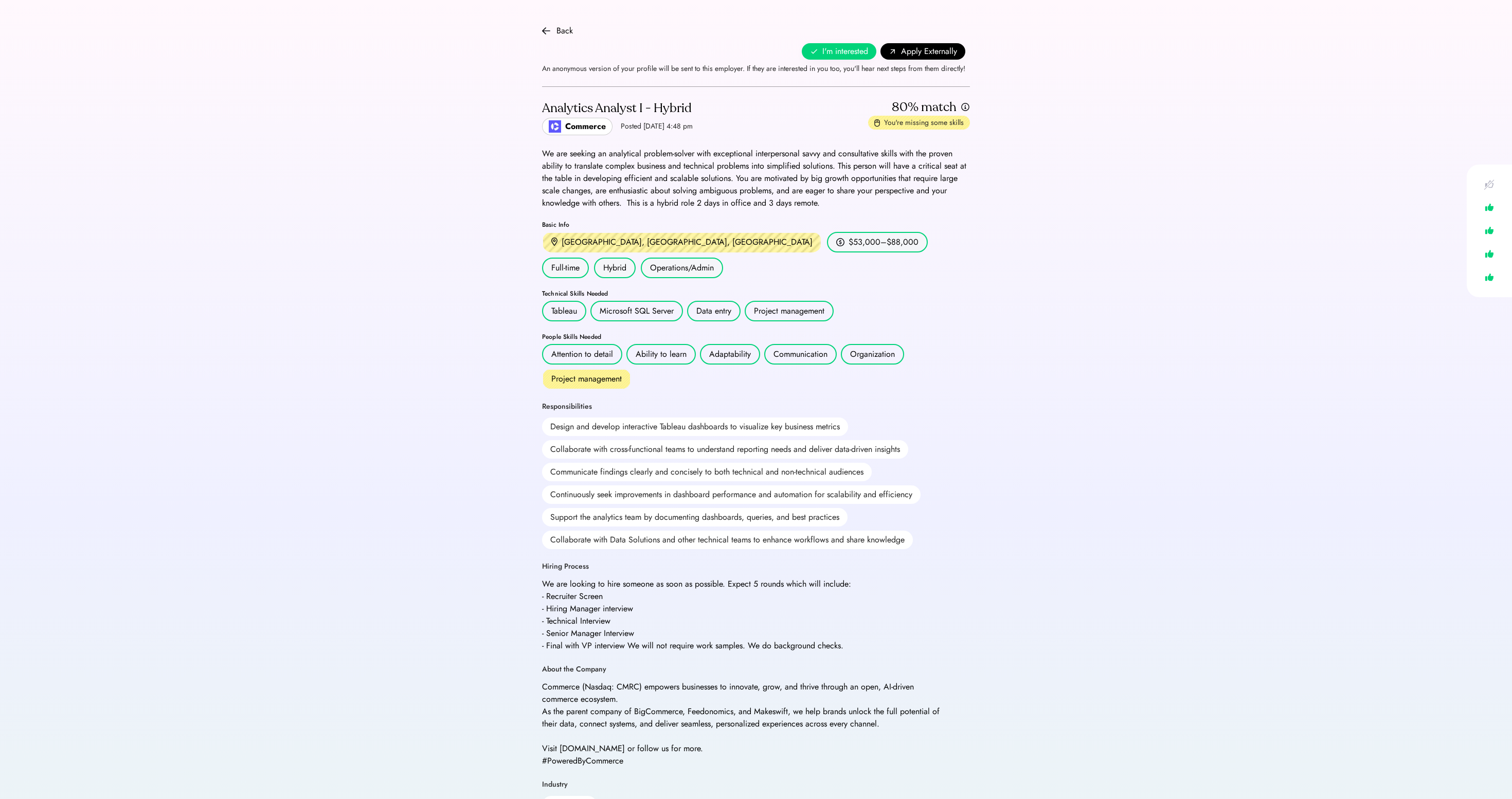
scroll to position [0, 0]
click at [884, 128] on div "You're missing some skills" at bounding box center [924, 123] width 80 height 11
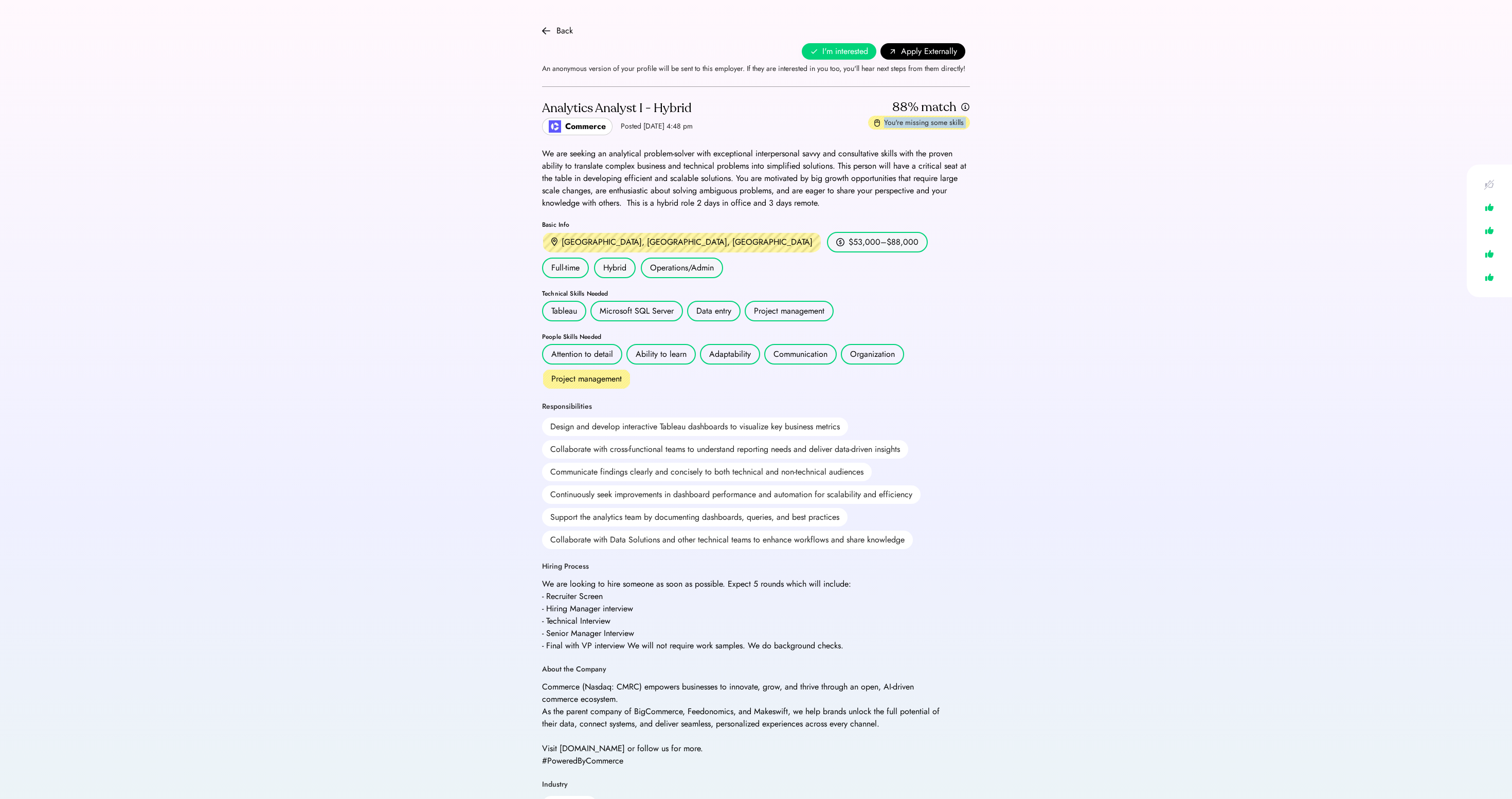
scroll to position [-5, 0]
click at [556, 31] on div "Back" at bounding box center [565, 31] width 16 height 12
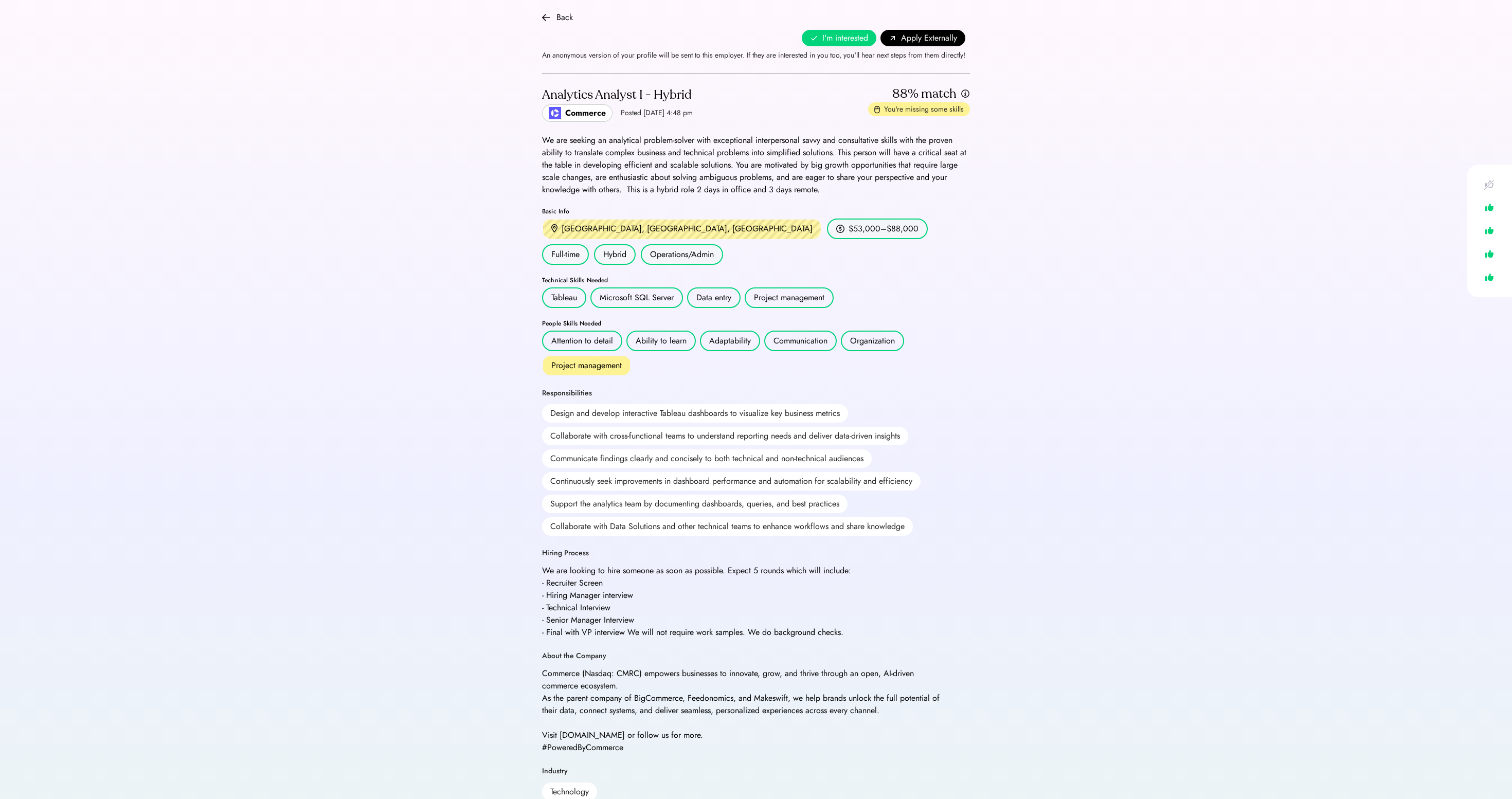
scroll to position [-2, 0]
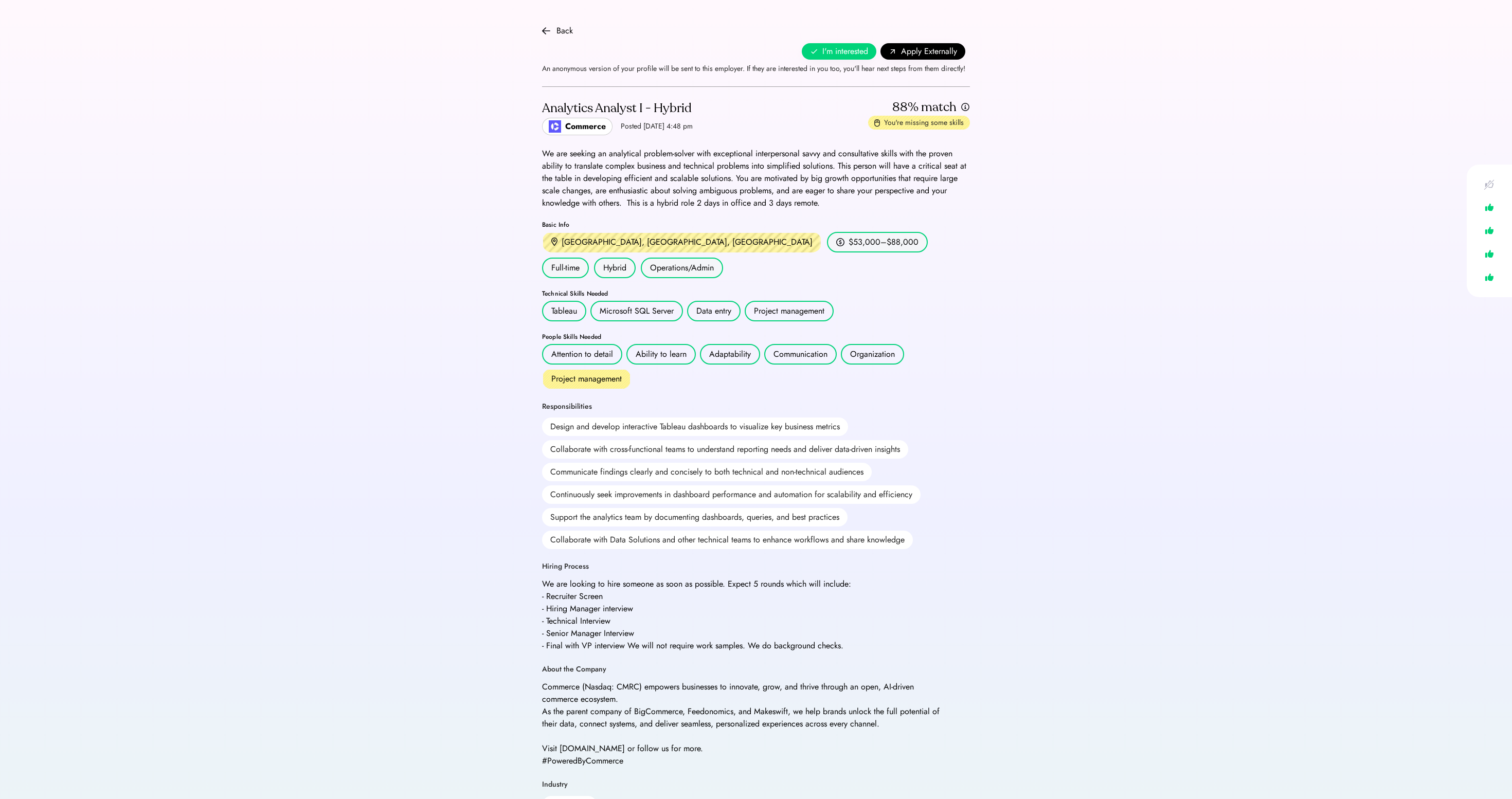
click at [595, 248] on div "[GEOGRAPHIC_DATA], [GEOGRAPHIC_DATA], [GEOGRAPHIC_DATA]" at bounding box center [687, 242] width 251 height 12
click at [884, 128] on div "You're missing some skills" at bounding box center [924, 123] width 80 height 11
click at [868, 130] on div "You're missing some skills" at bounding box center [919, 123] width 102 height 15
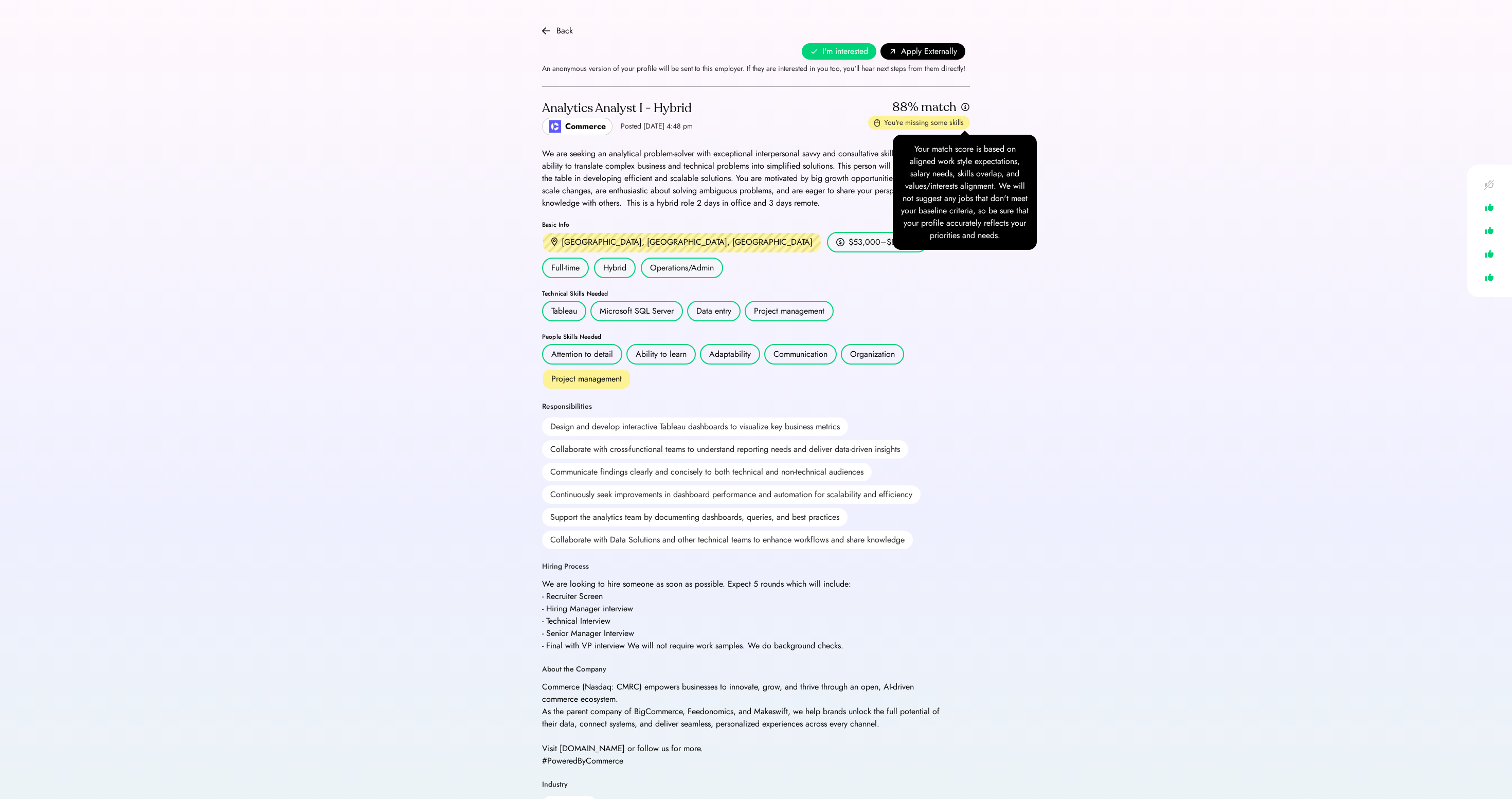
scroll to position [0, 0]
click at [966, 112] on img at bounding box center [966, 107] width 9 height 10
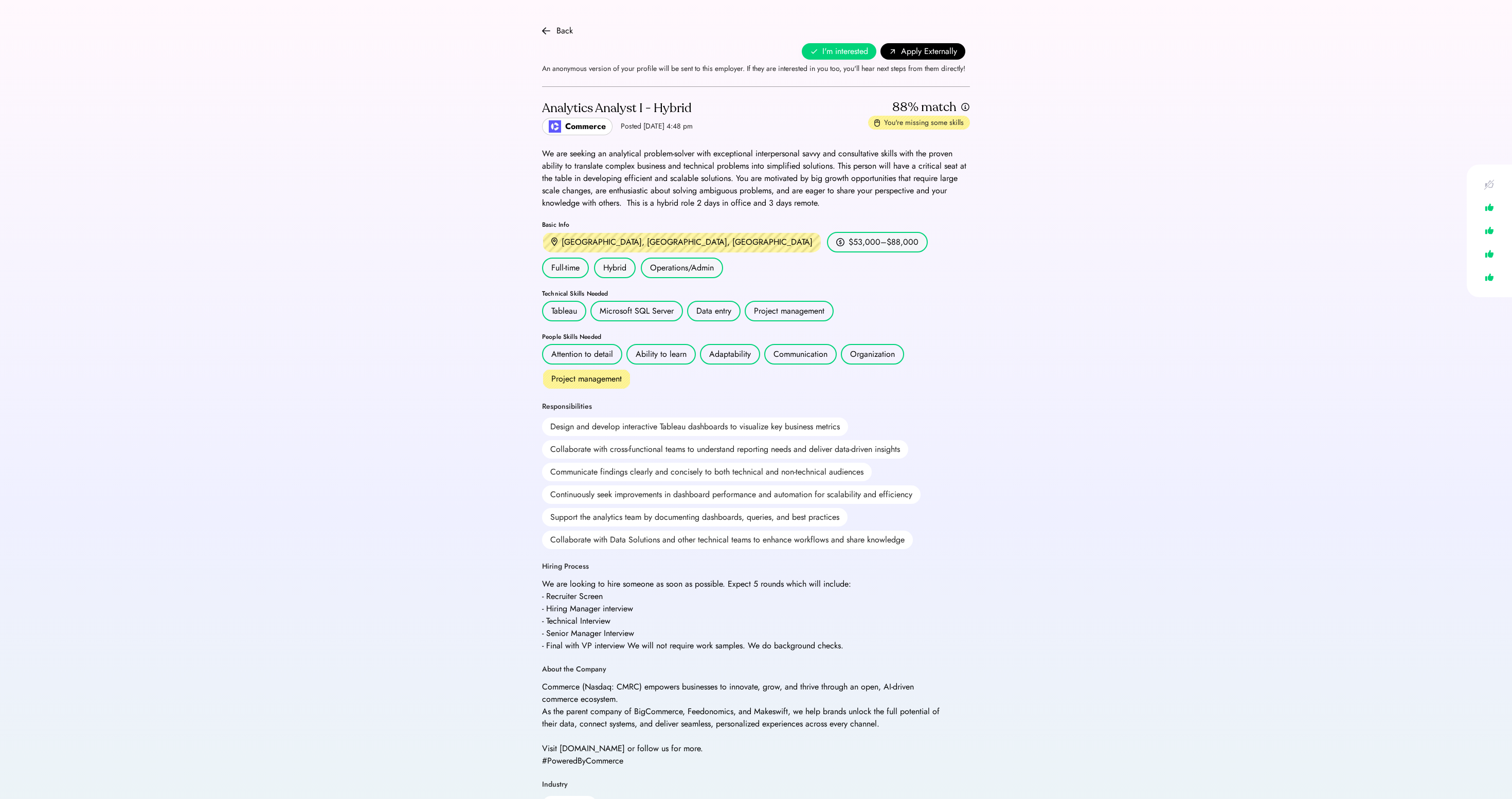
click at [964, 112] on img at bounding box center [966, 107] width 9 height 10
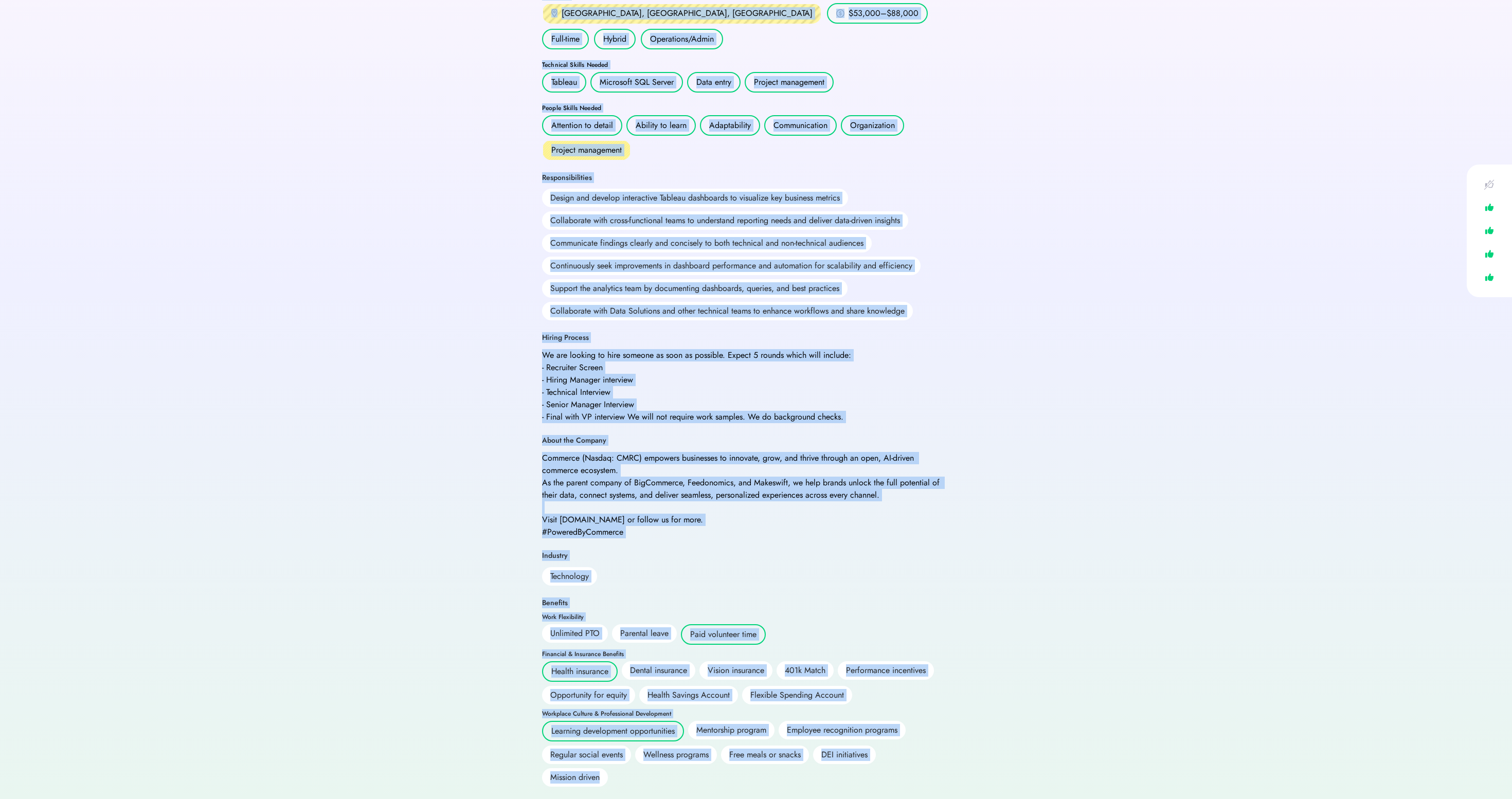
scroll to position [392, 0]
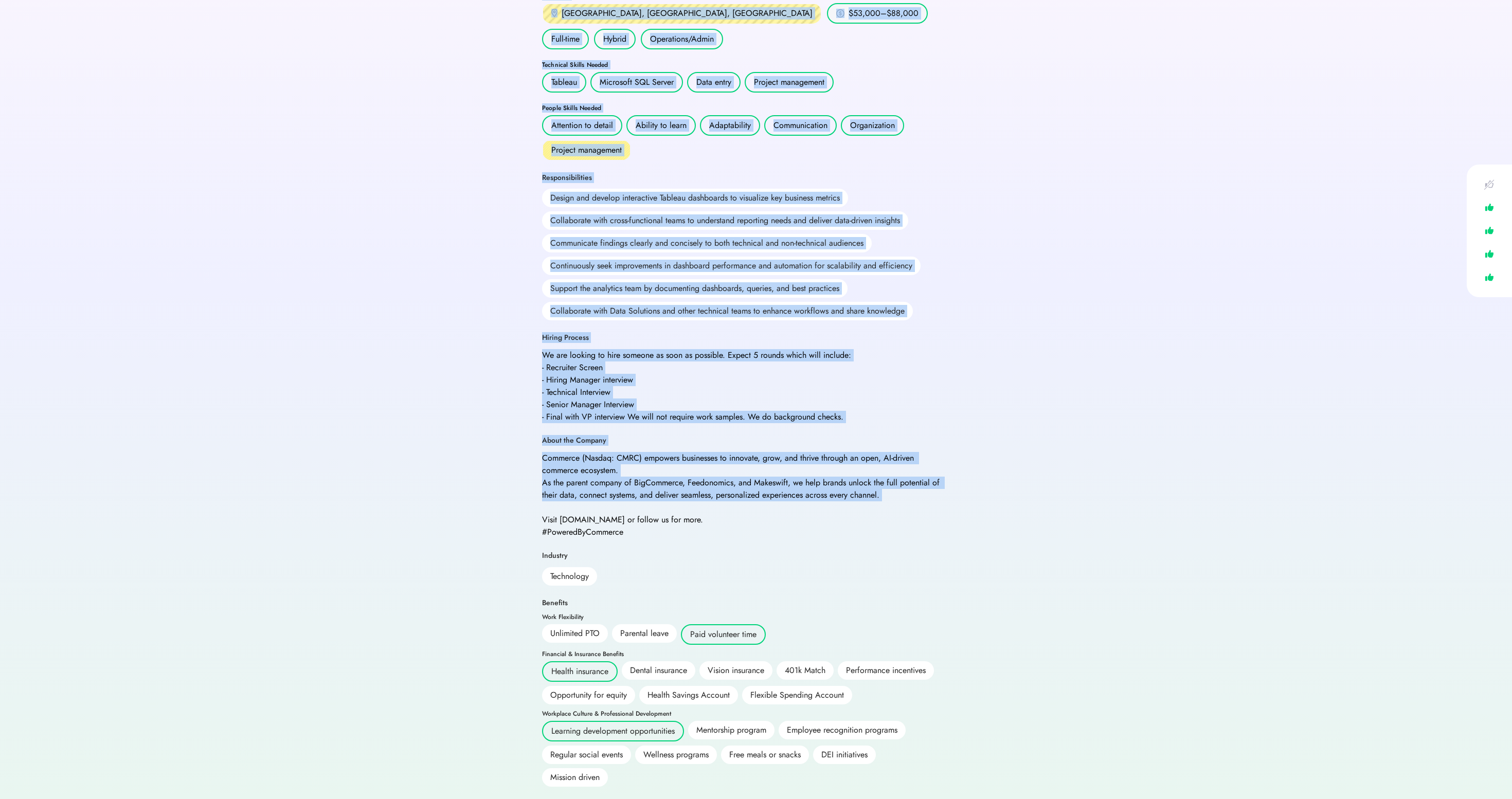
drag, startPoint x: 820, startPoint y: 201, endPoint x: 832, endPoint y: 434, distance: 233.3
click at [829, 440] on div "Analytics Analyst I - Hybrid Commerce Posted Sep 5, 2025 4:48 pm 88% match You'…" at bounding box center [756, 322] width 428 height 929
click at [832, 452] on div "Commerce (Nasdaq: CMRC) empowers businesses to innovate, grow, and thrive throu…" at bounding box center [743, 495] width 401 height 86
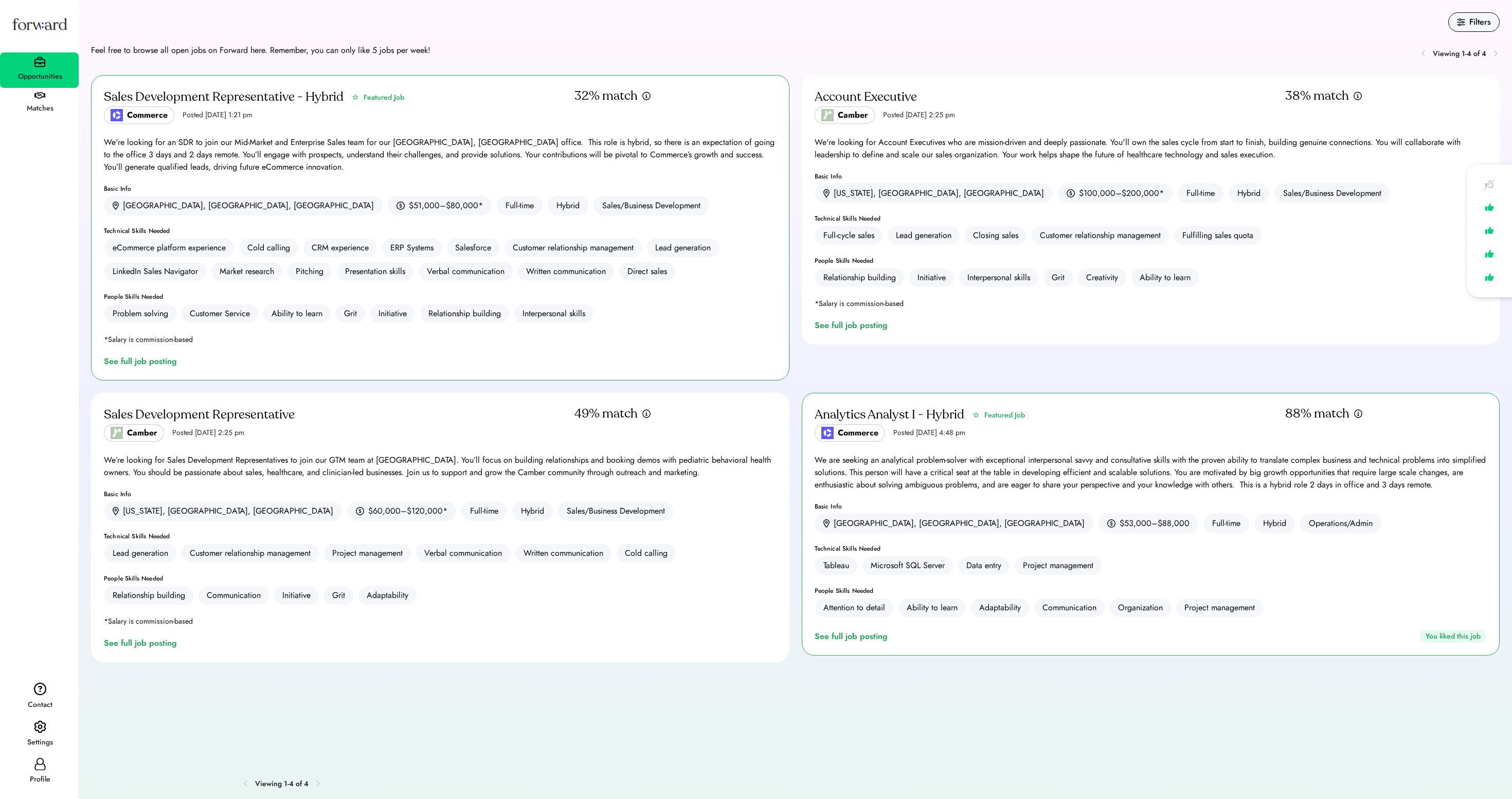
click at [22, 767] on div "Profile" at bounding box center [39, 771] width 79 height 37
select select "*******"
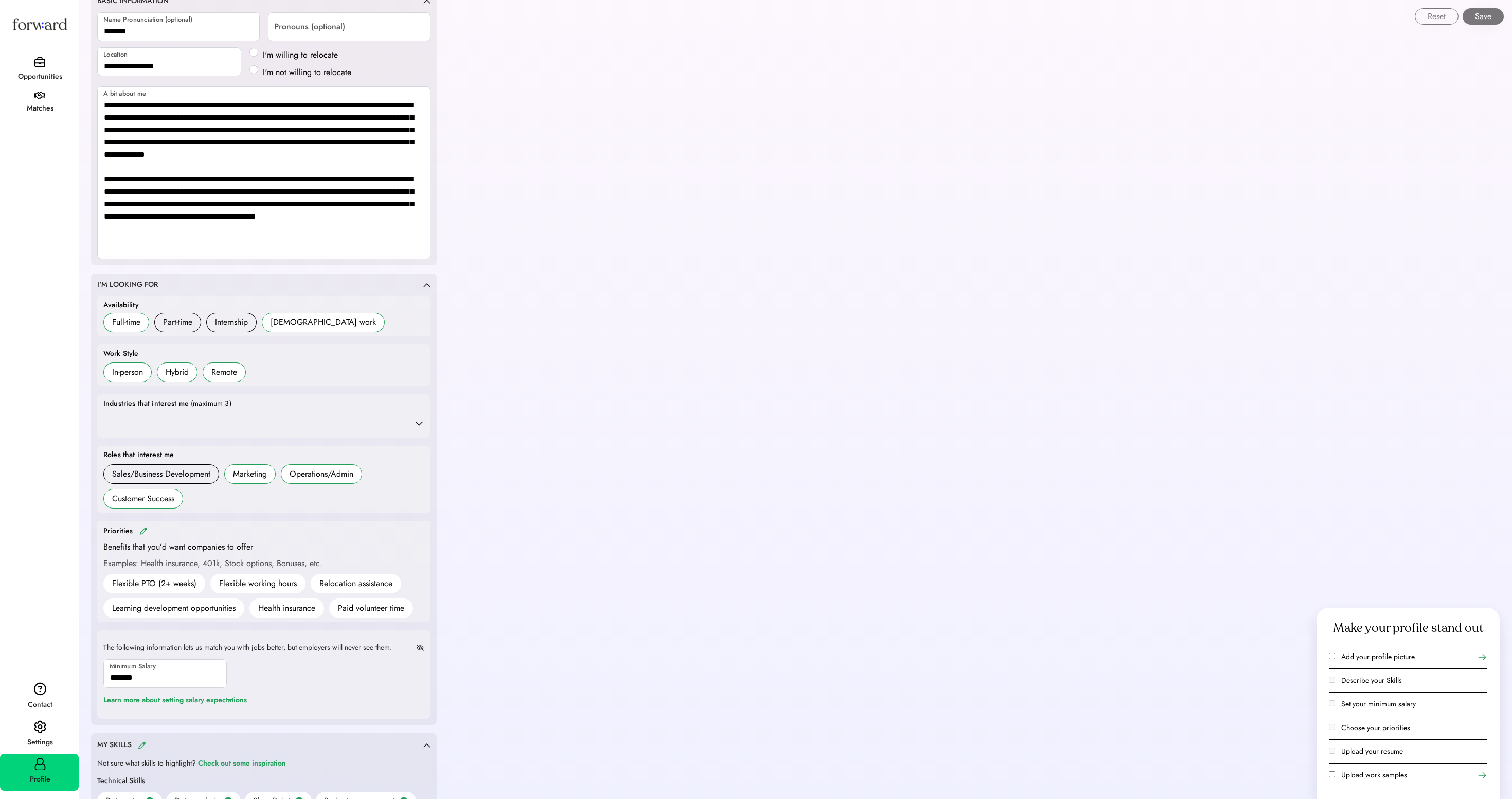
scroll to position [162, 0]
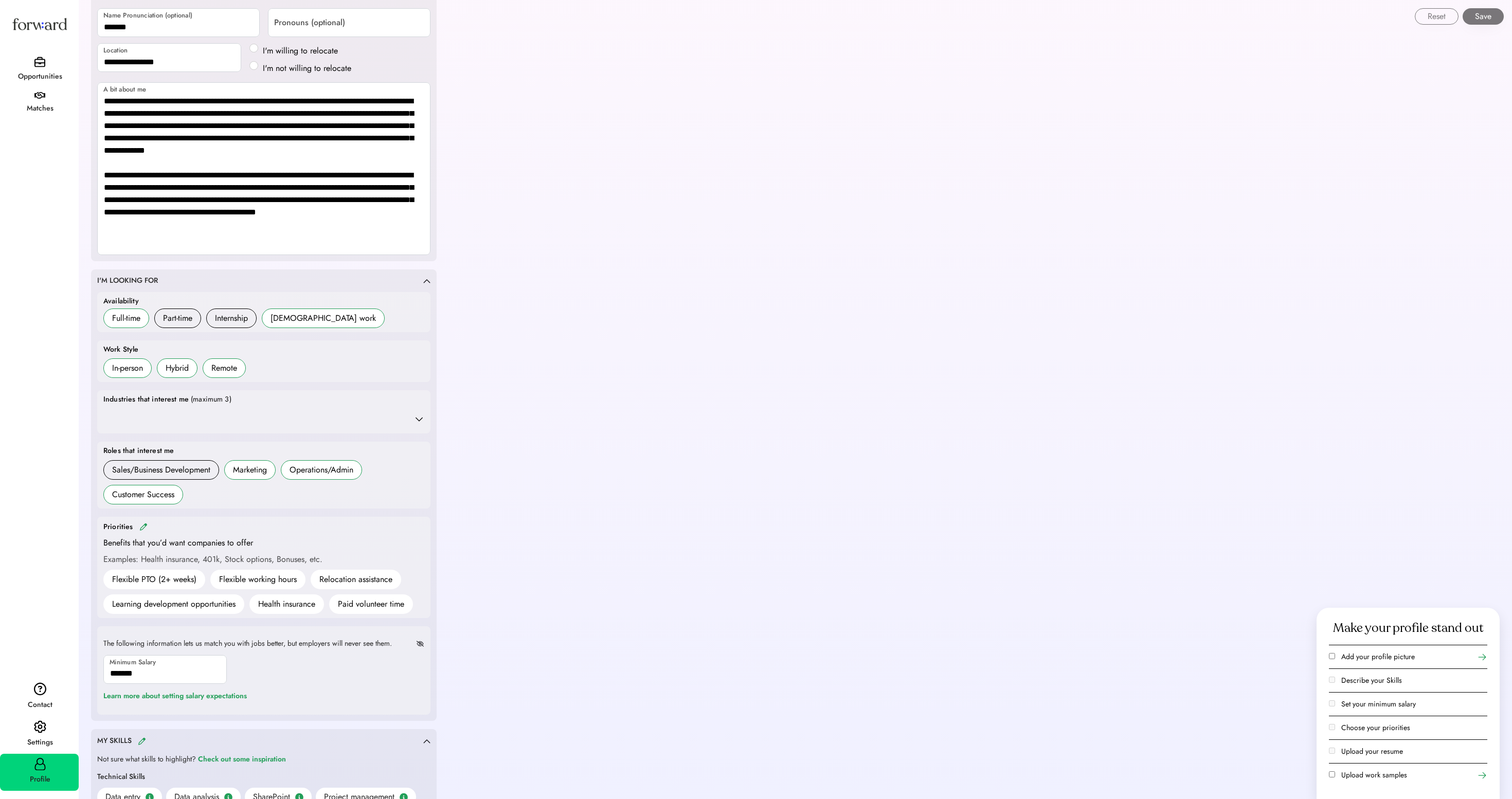
click at [119, 324] on div "Full-time" at bounding box center [126, 318] width 28 height 12
click at [181, 324] on div "Part-time" at bounding box center [178, 318] width 29 height 12
click at [244, 328] on h6 "Internship" at bounding box center [231, 318] width 50 height 19
click at [318, 324] on div "[DEMOGRAPHIC_DATA] work" at bounding box center [323, 318] width 106 height 12
click at [134, 374] on div "In-person" at bounding box center [127, 368] width 31 height 12
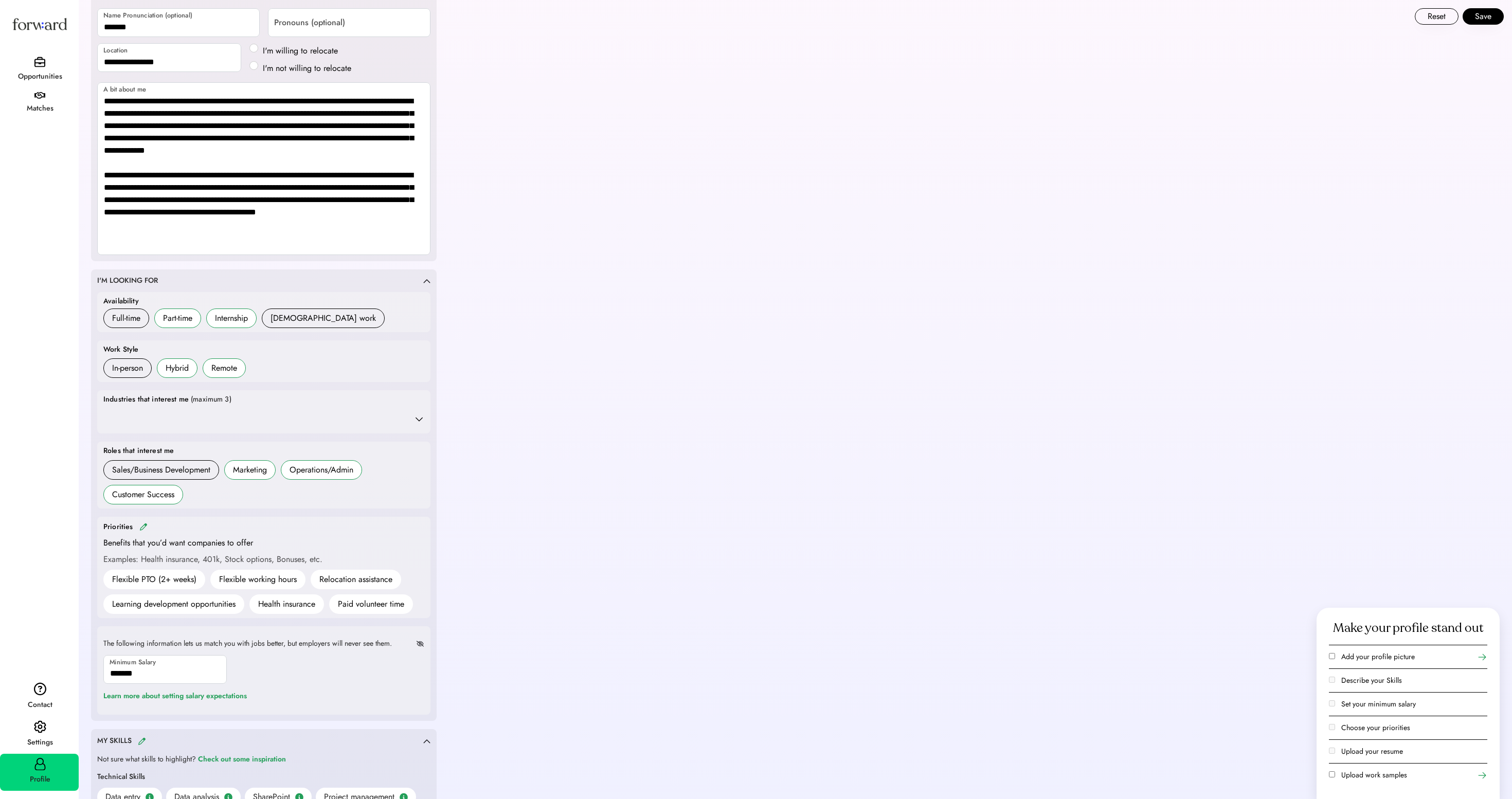
click at [189, 374] on div "Hybrid" at bounding box center [177, 368] width 23 height 12
click at [237, 374] on div "Remote" at bounding box center [224, 368] width 26 height 12
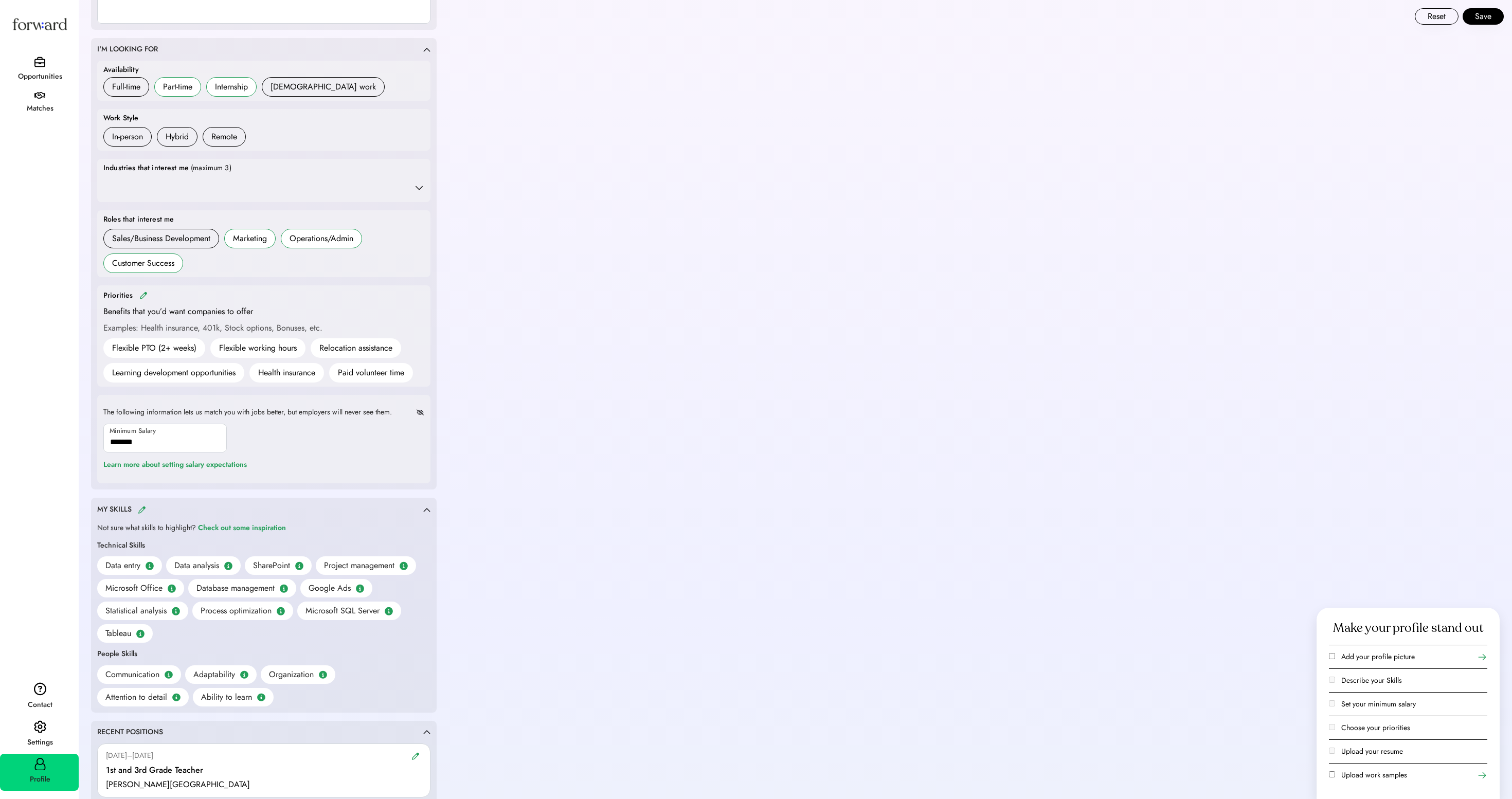
scroll to position [395, 0]
click at [1044, 2] on div "Reset Save" at bounding box center [796, 12] width 1432 height 25
click at [145, 300] on div "Priorities" at bounding box center [264, 294] width 321 height 12
click at [148, 300] on div "Priorities" at bounding box center [264, 294] width 321 height 12
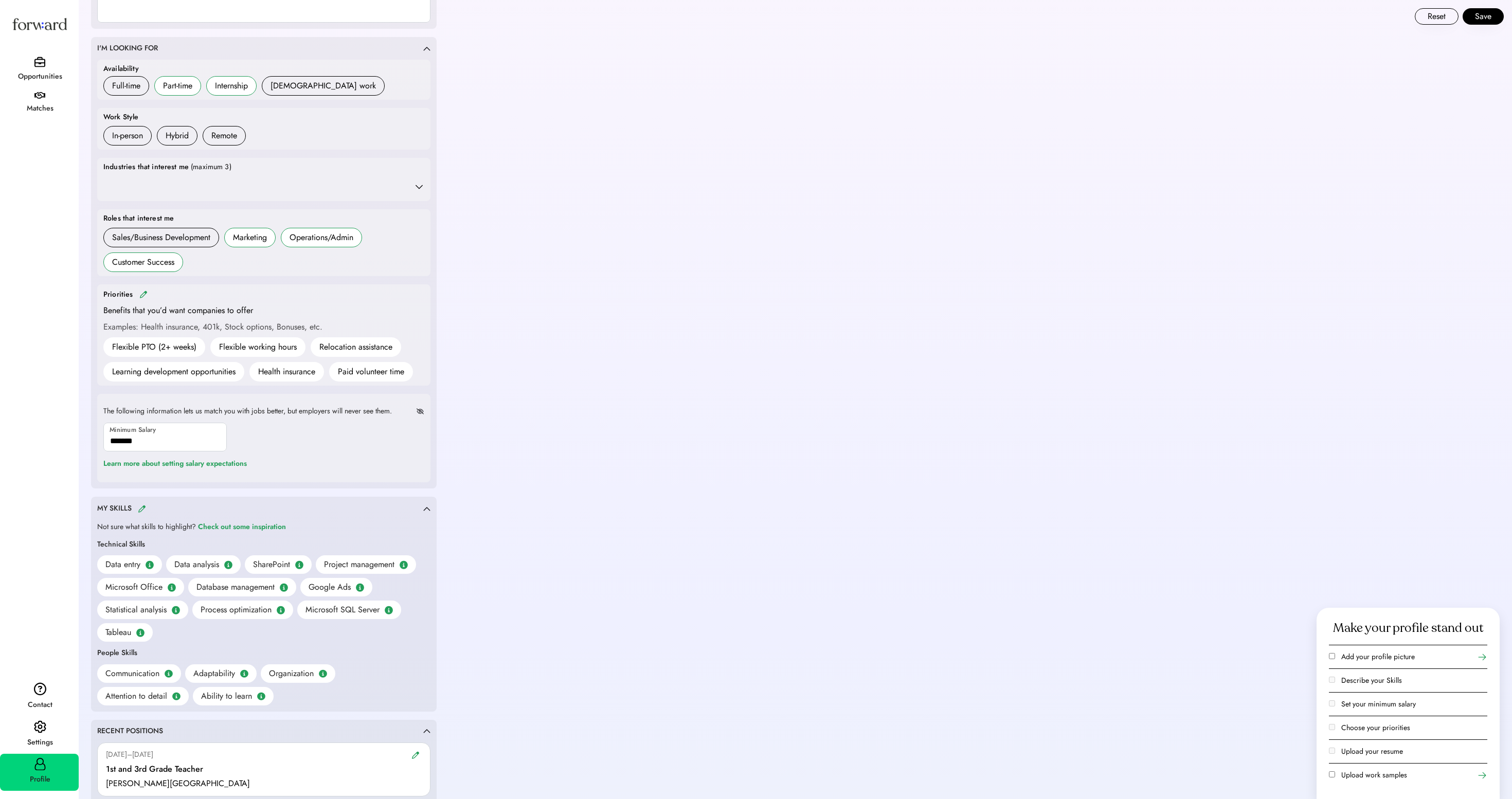
click at [147, 298] on img at bounding box center [143, 294] width 8 height 8
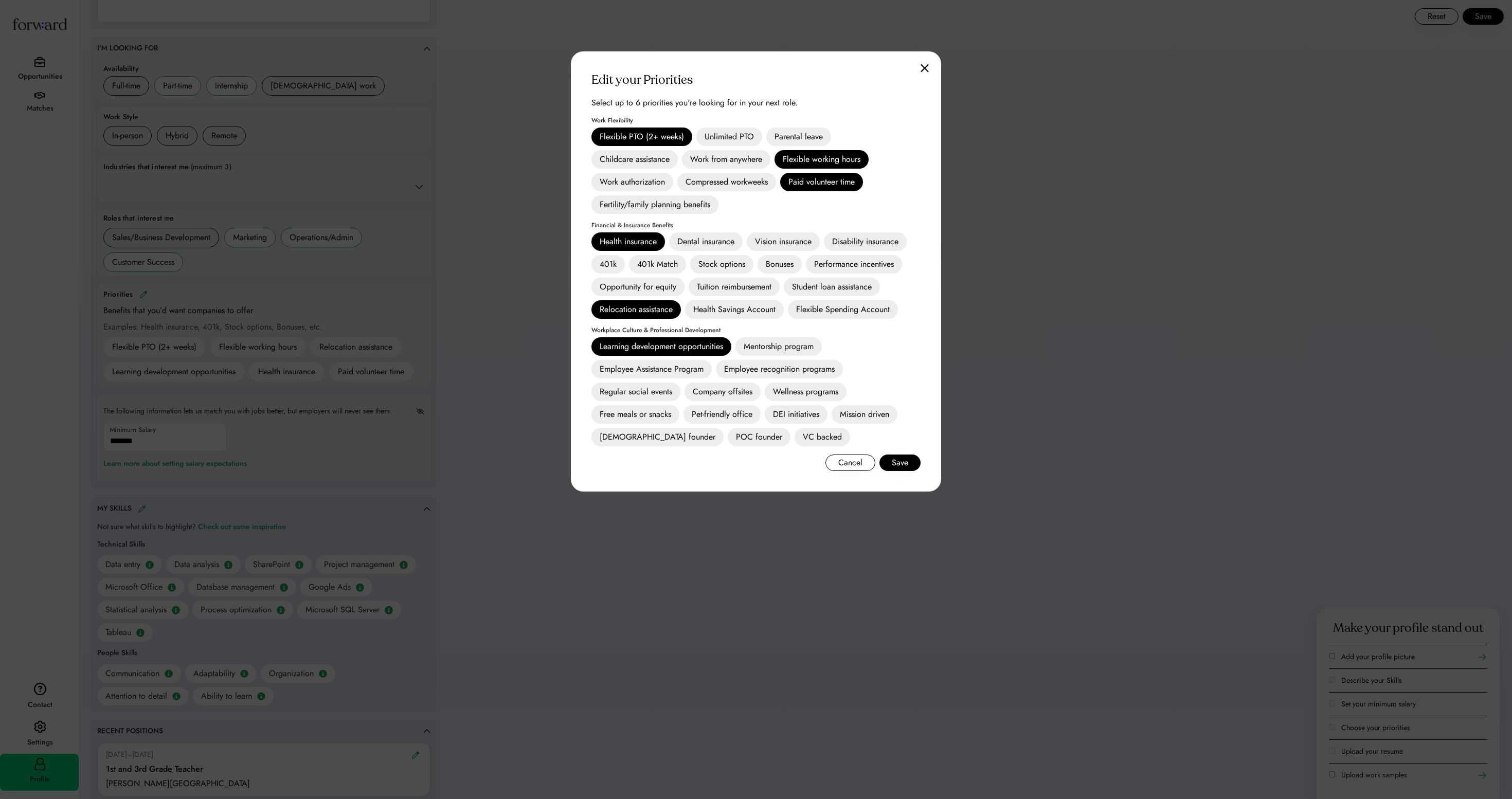
click at [706, 156] on div "Work from anywhere" at bounding box center [726, 160] width 89 height 19
click at [655, 127] on div "Work Flexibility Flexible PTO (2+ weeks) Unlimited PTO Parental leave Childcare…" at bounding box center [756, 165] width 329 height 97
click at [655, 138] on div "Flexible PTO (2+ weeks)" at bounding box center [642, 137] width 101 height 19
click at [669, 136] on div "Flexible PTO (2+ weeks)" at bounding box center [642, 137] width 101 height 19
click at [676, 142] on div "Flexible PTO (2+ weeks)" at bounding box center [642, 137] width 101 height 19
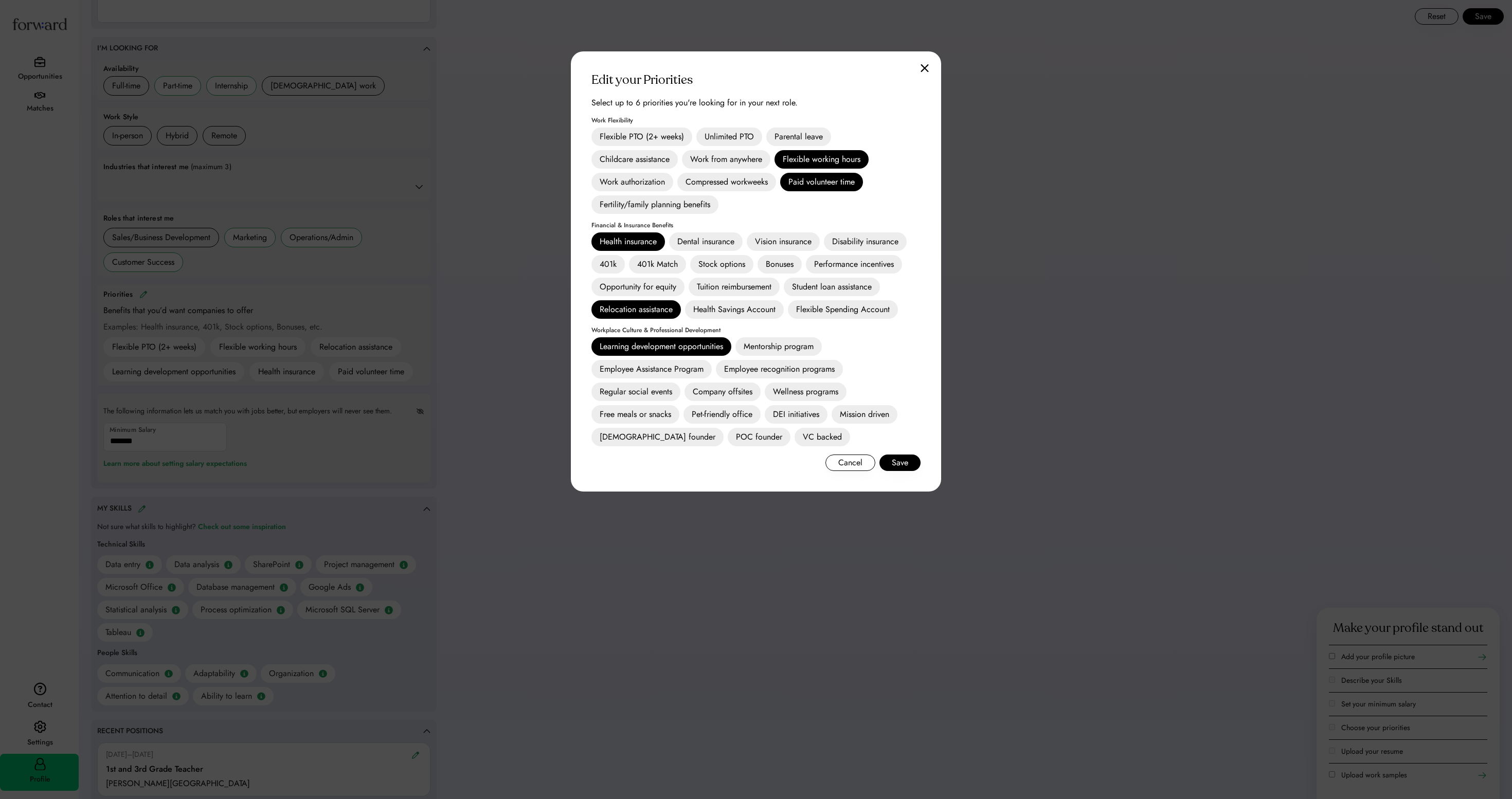
click at [712, 142] on div "Unlimited PTO" at bounding box center [729, 137] width 66 height 19
click at [898, 471] on button "Save" at bounding box center [900, 463] width 41 height 16
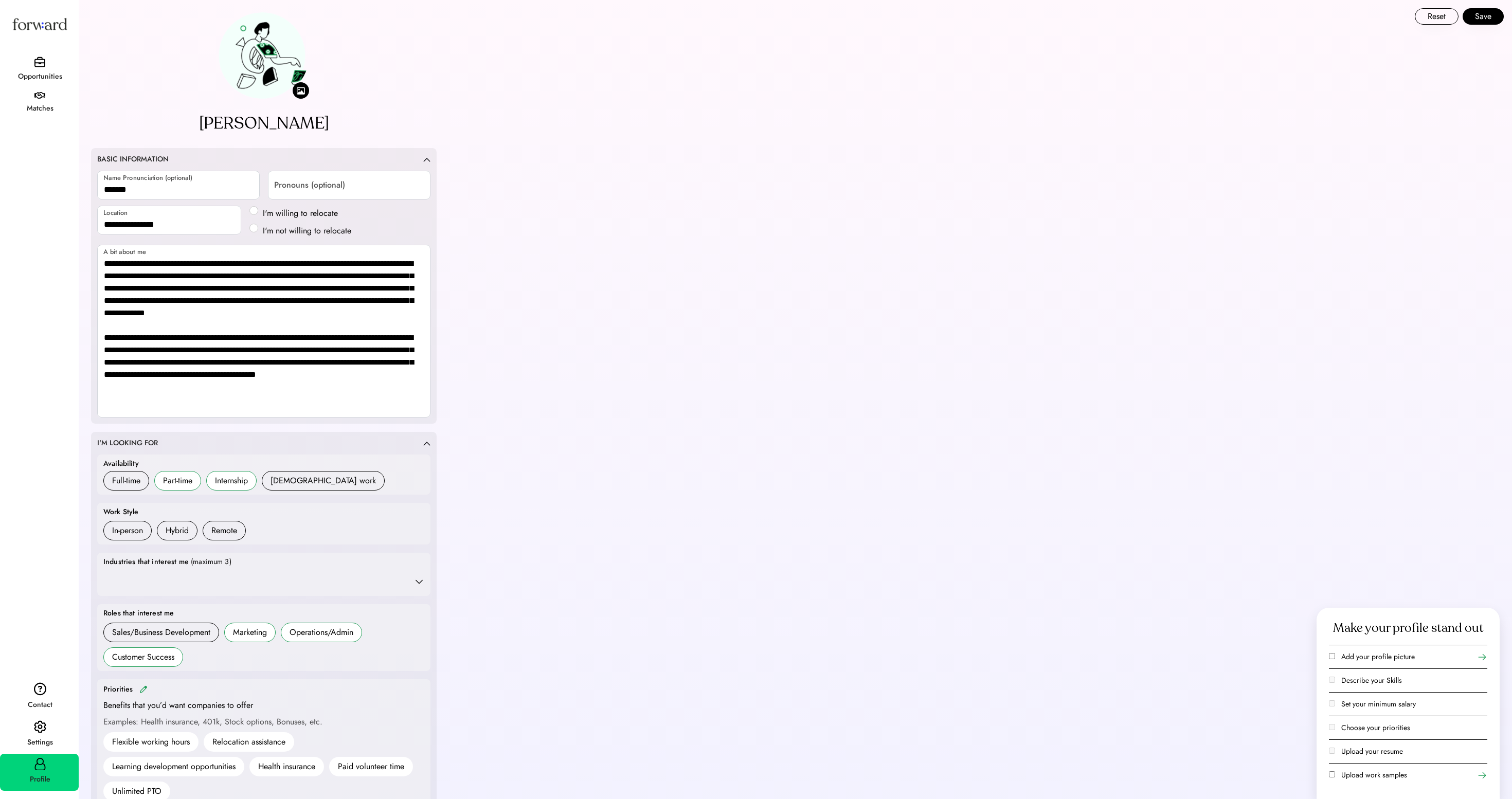
scroll to position [0, 0]
click at [1490, 18] on button "Save" at bounding box center [1483, 16] width 41 height 16
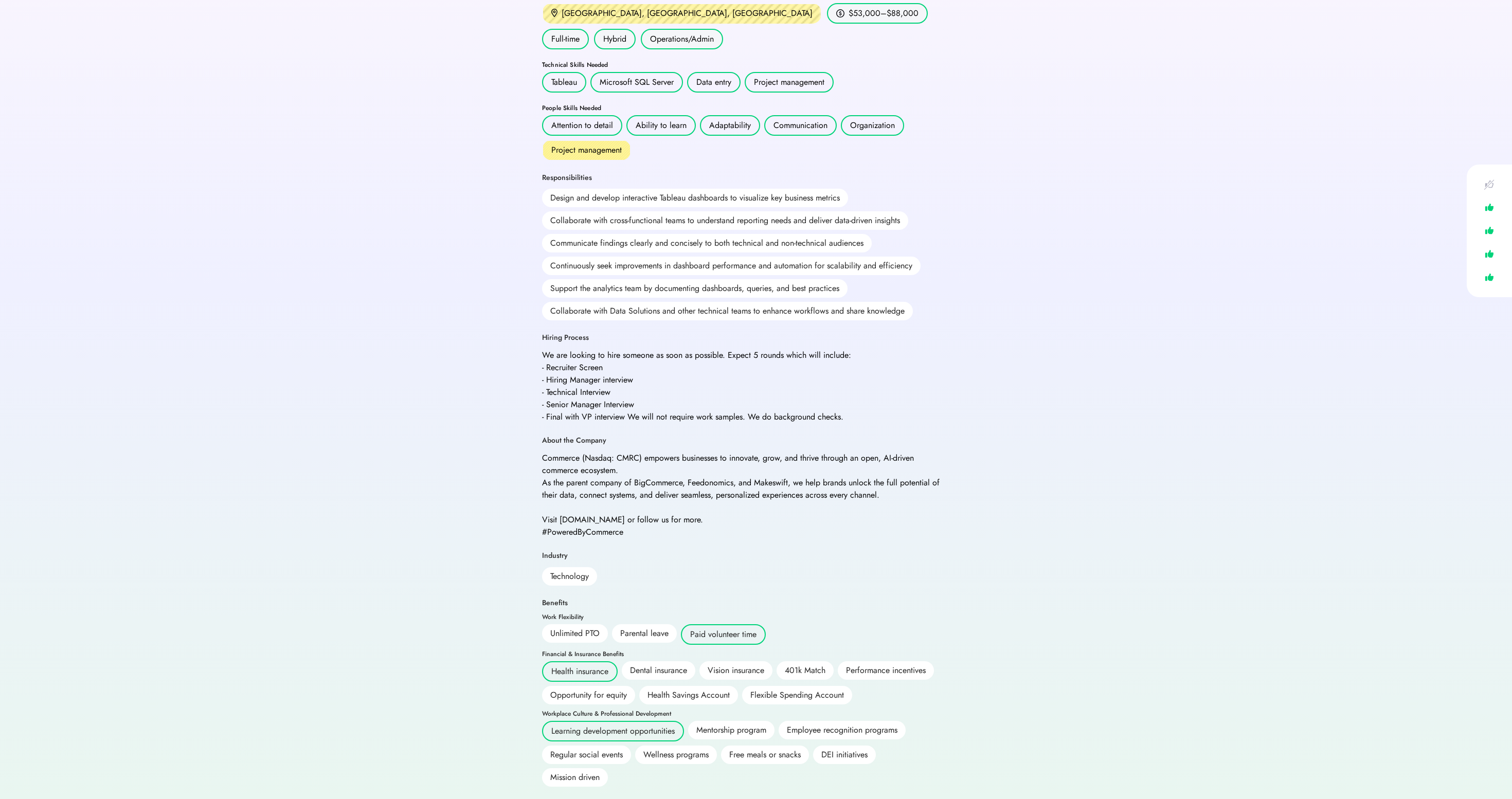
scroll to position [392, 0]
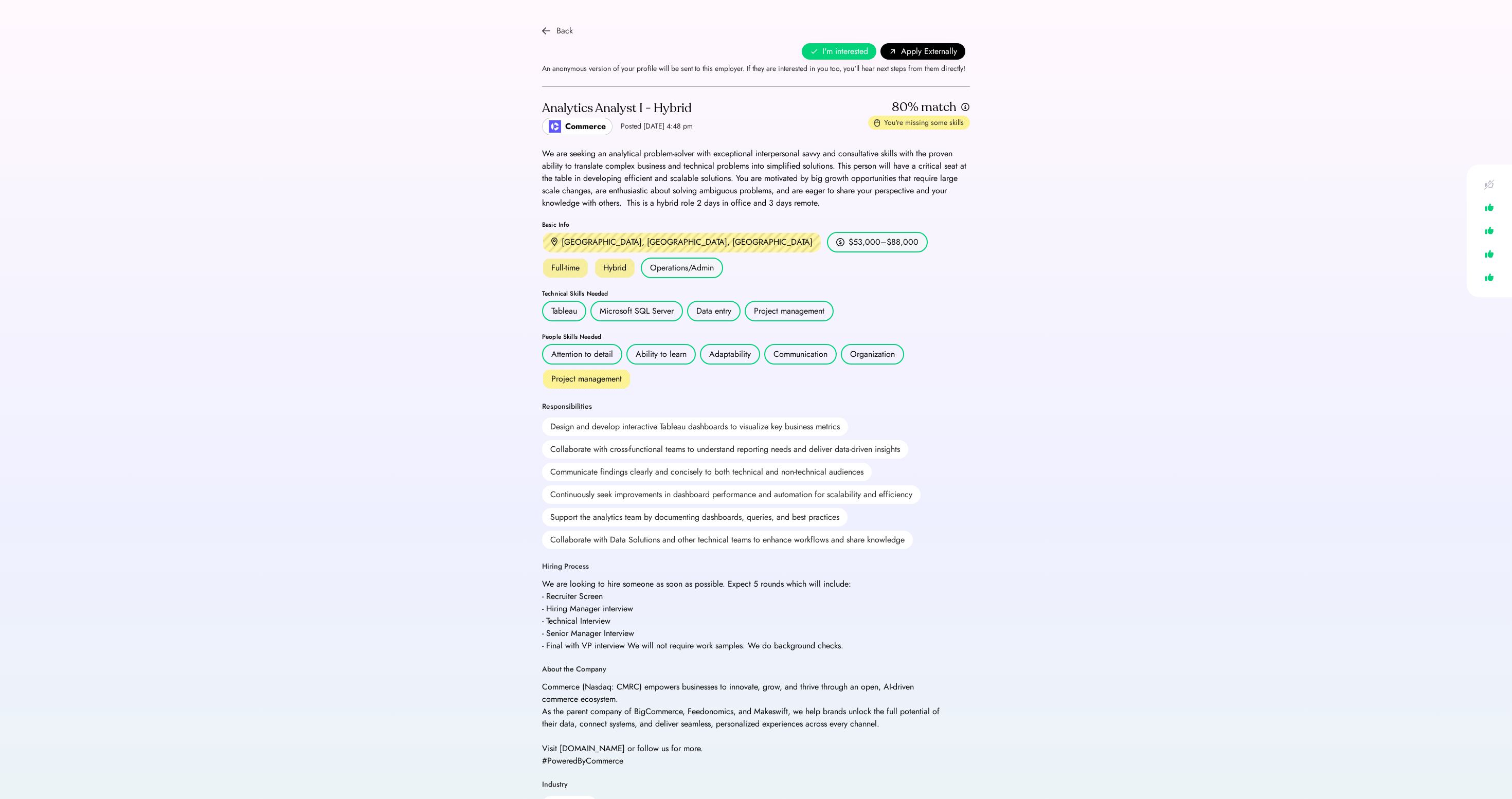
click at [554, 30] on div "Back" at bounding box center [558, 31] width 31 height 12
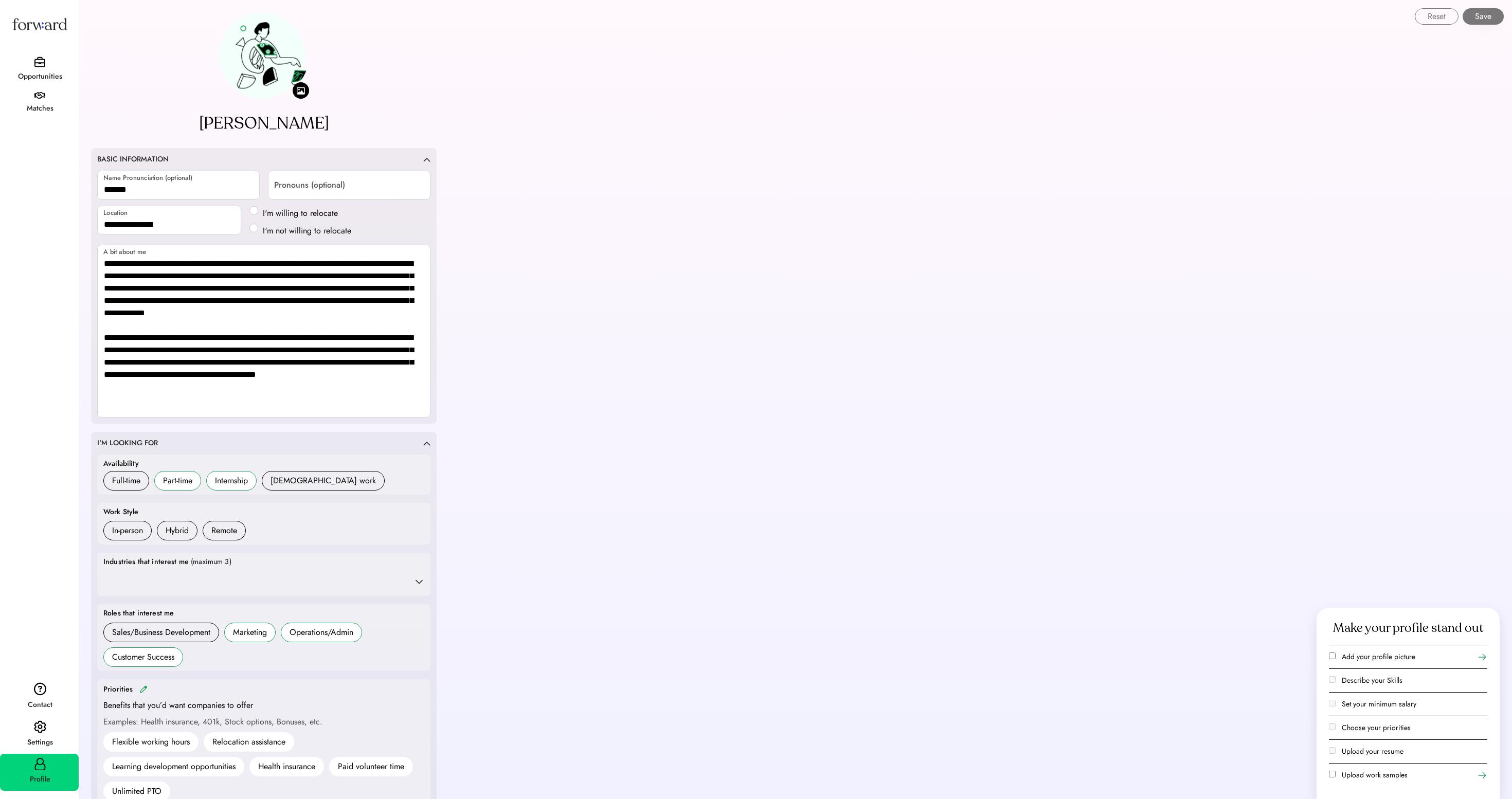
select select "*******"
